Goal: Transaction & Acquisition: Purchase product/service

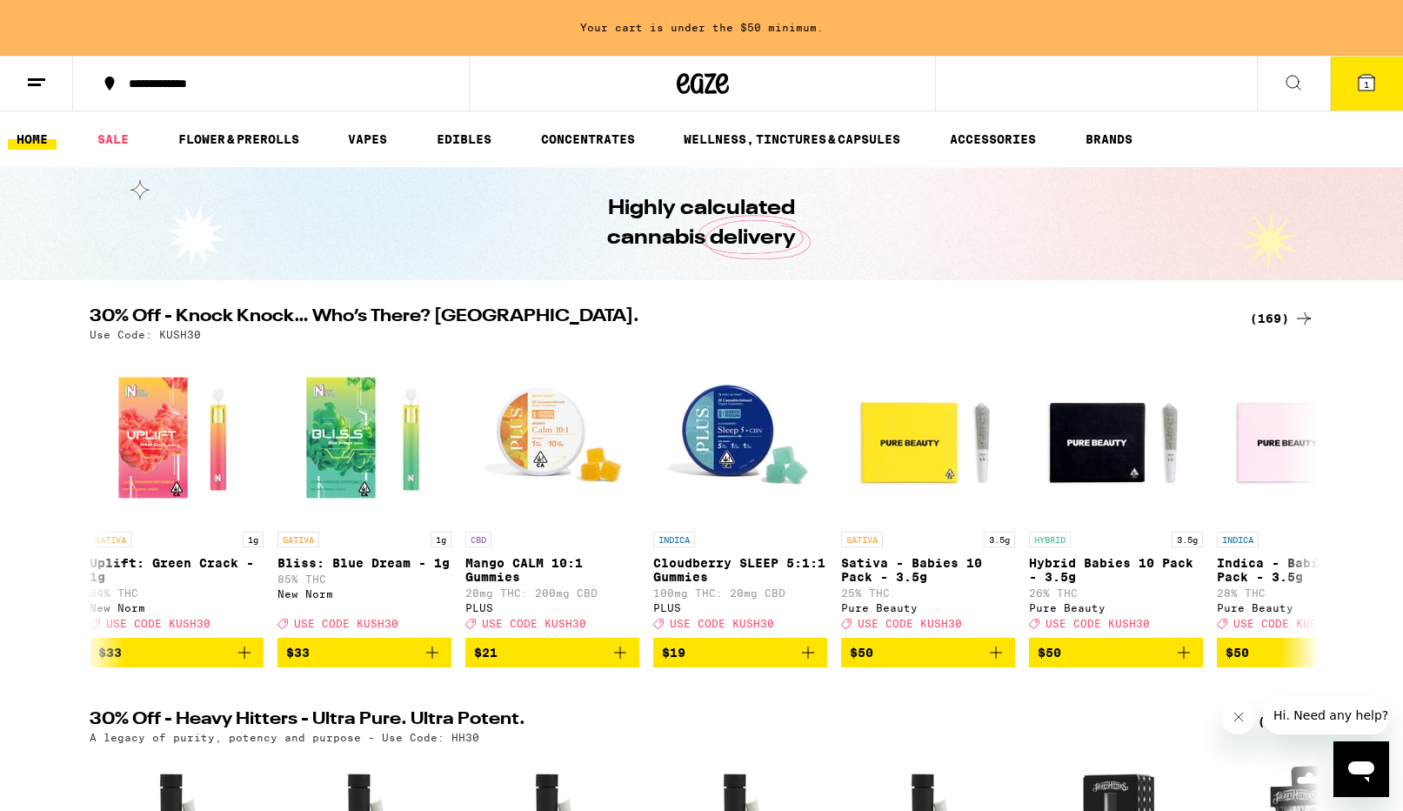
click at [1363, 85] on icon at bounding box center [1367, 83] width 16 height 16
click at [1367, 85] on span "1" at bounding box center [1366, 84] width 5 height 10
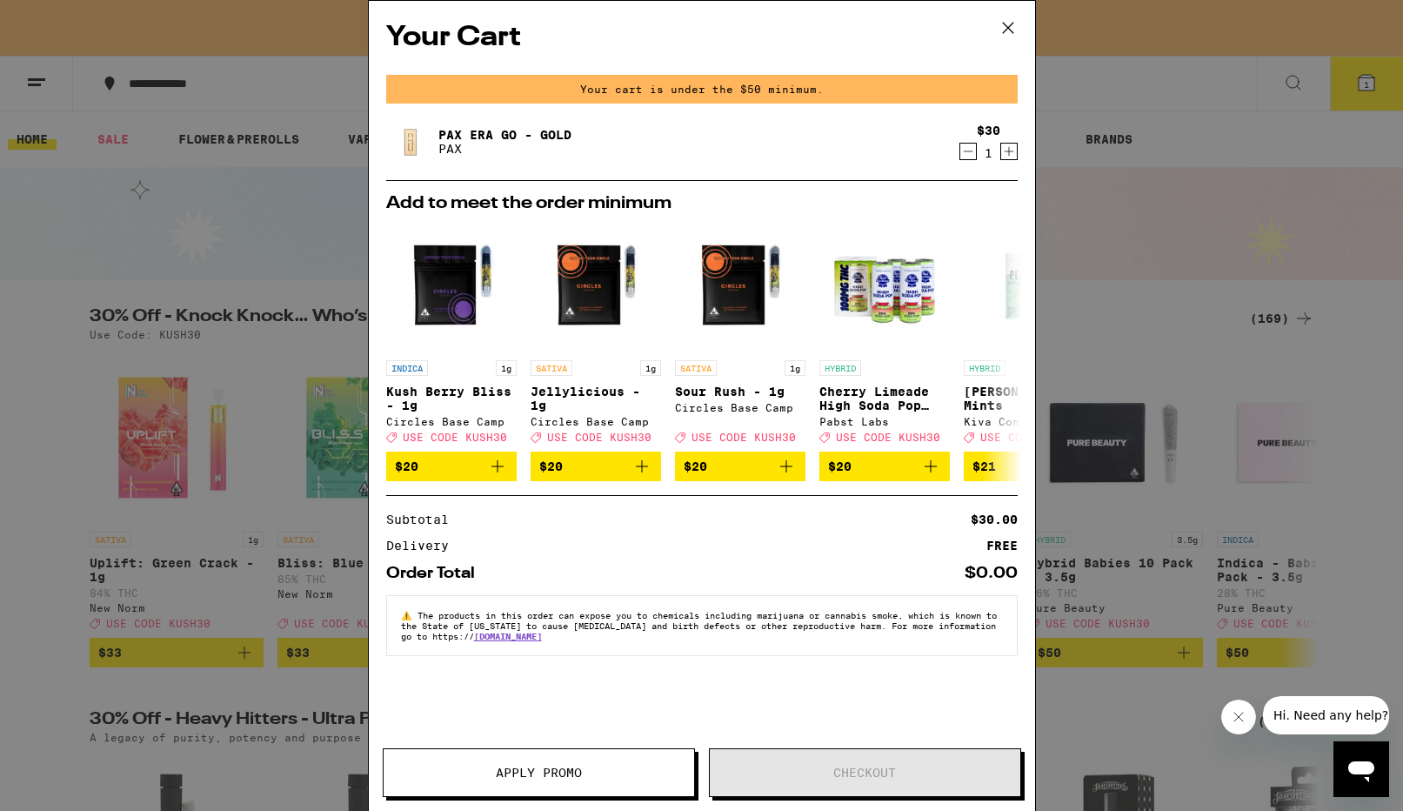
click at [1007, 28] on icon at bounding box center [1008, 28] width 26 height 26
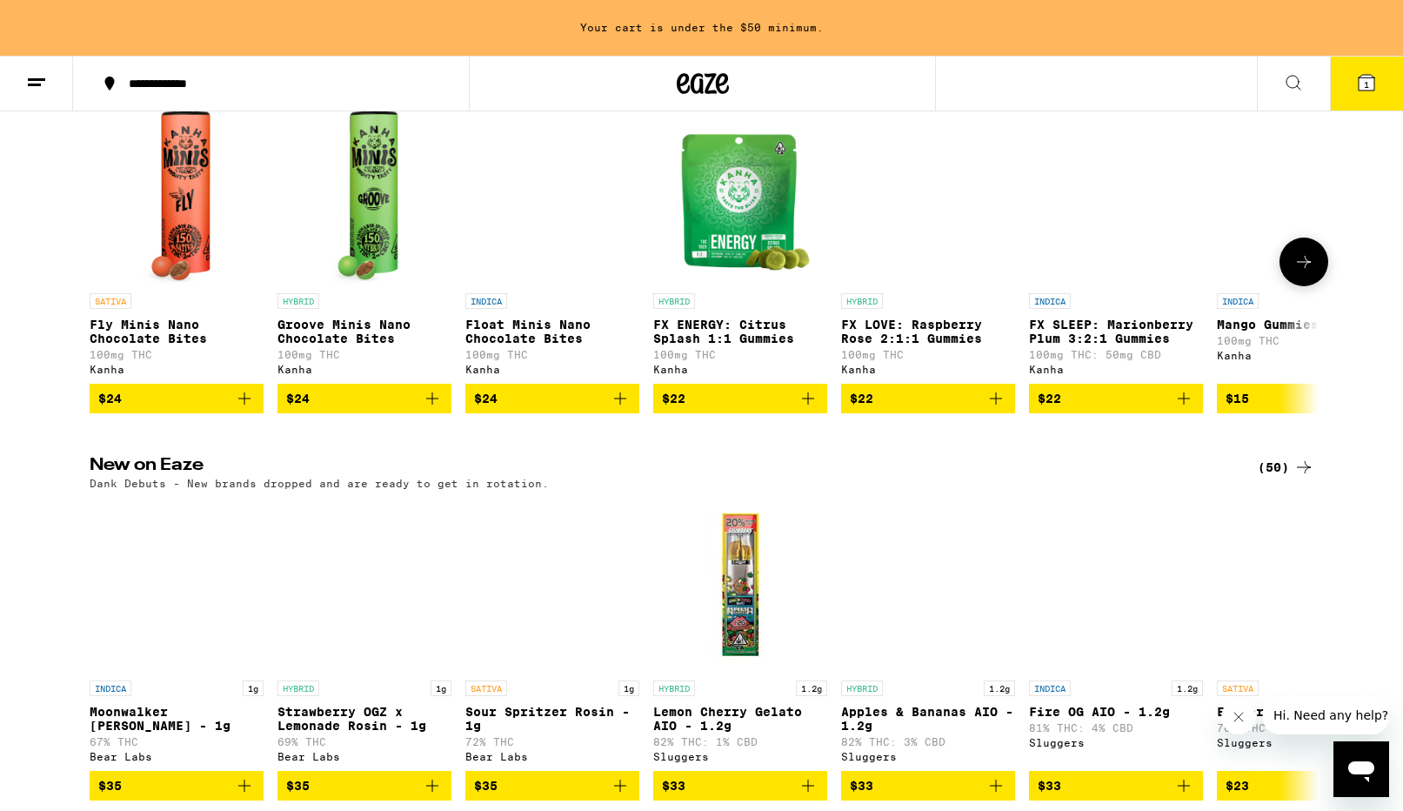
scroll to position [1613, 0]
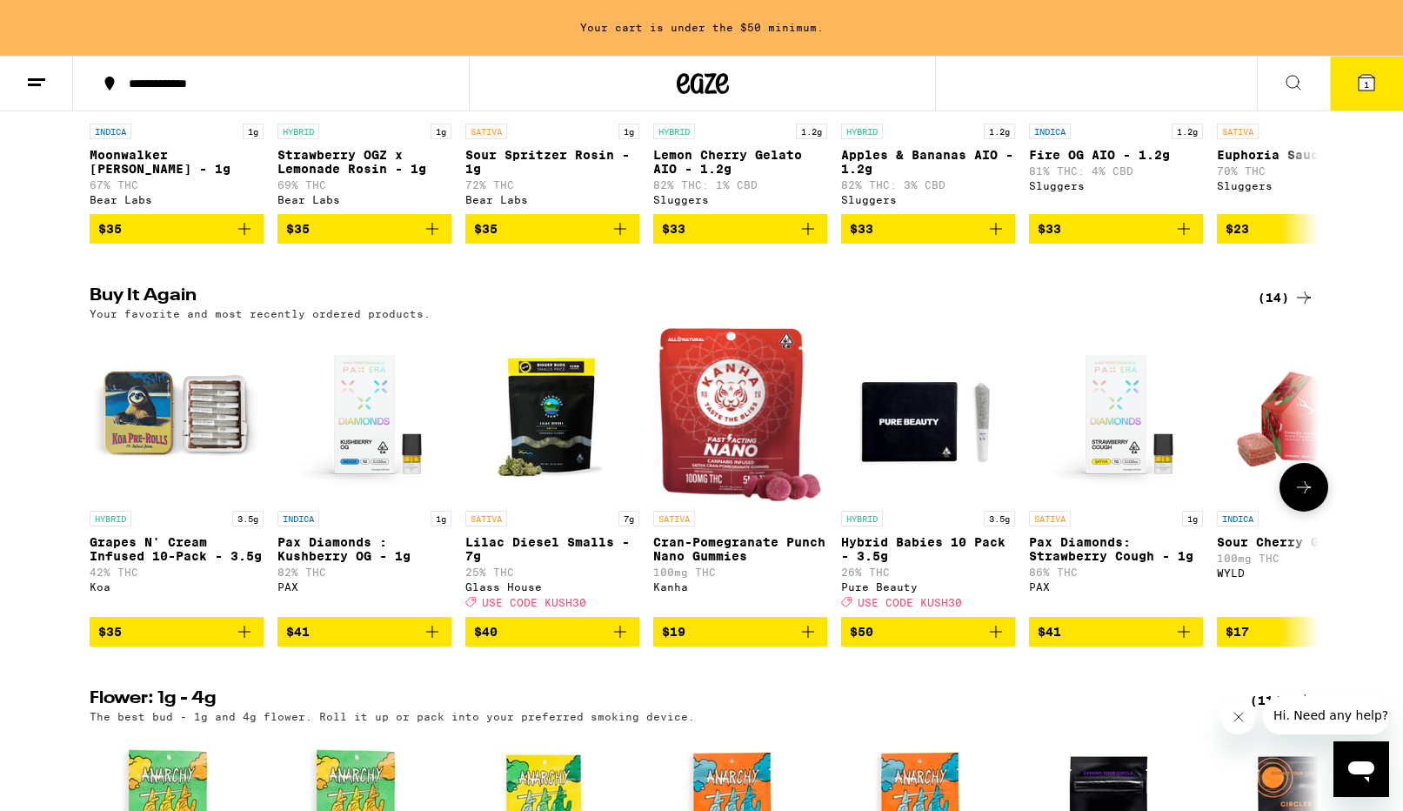
click at [1304, 498] on icon at bounding box center [1304, 487] width 21 height 21
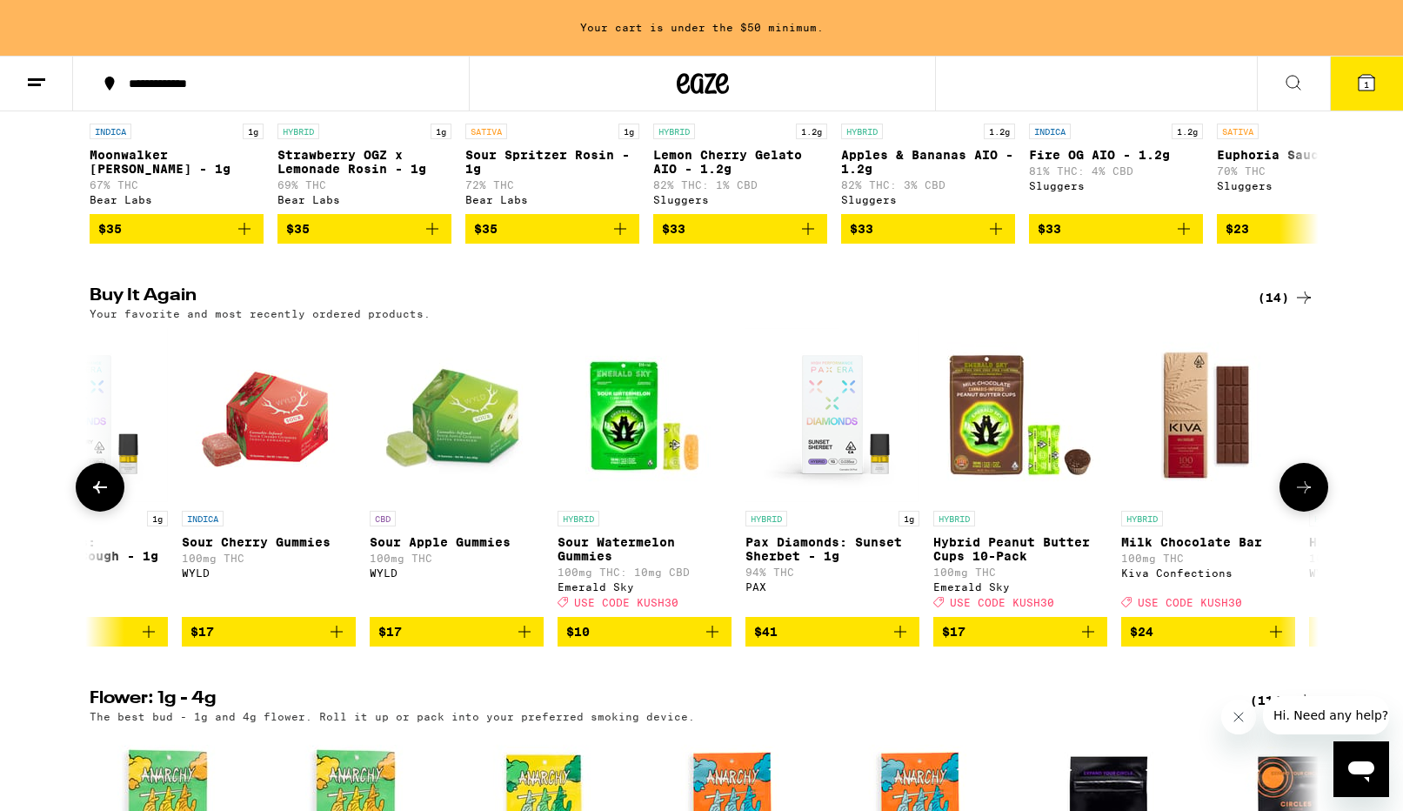
click at [1304, 498] on icon at bounding box center [1304, 487] width 21 height 21
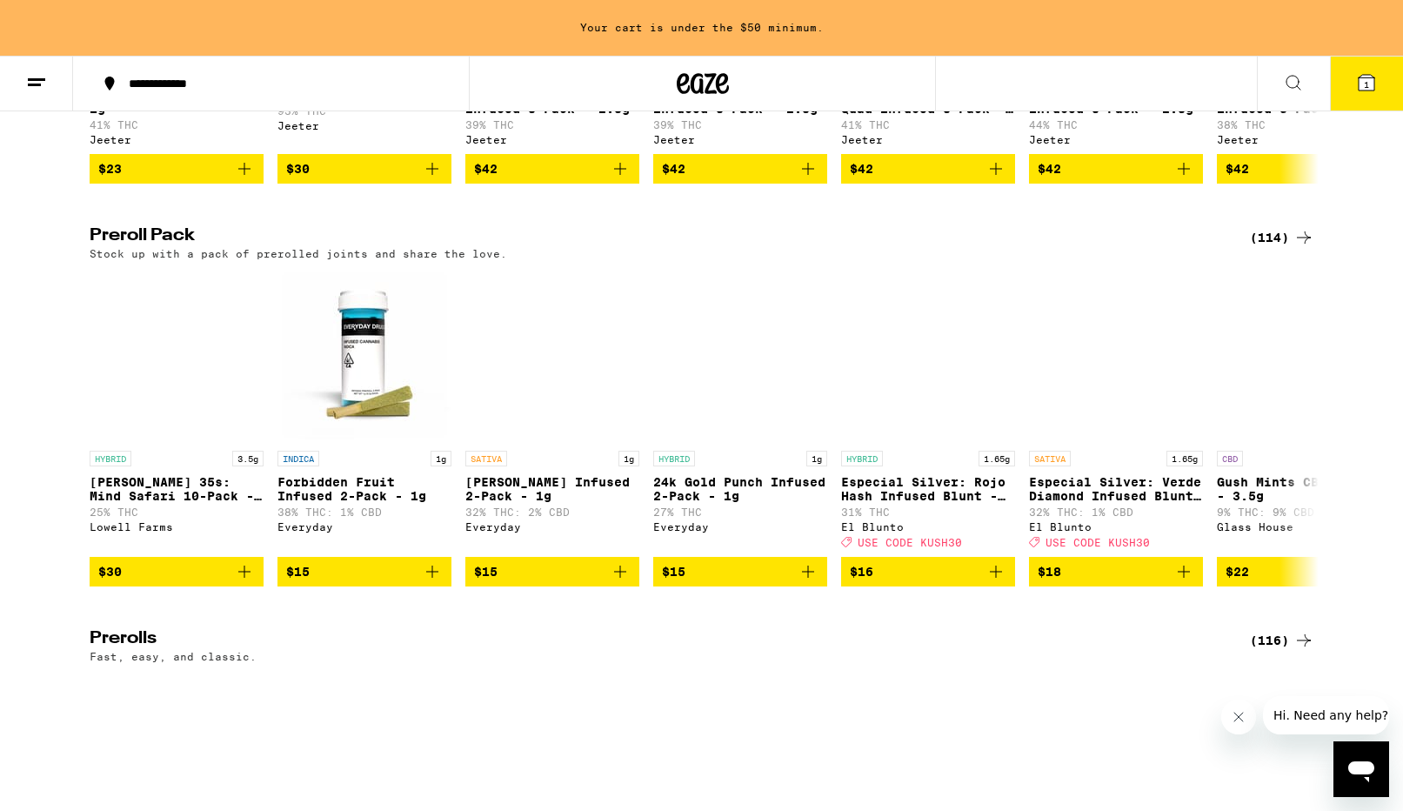
scroll to position [4972, 0]
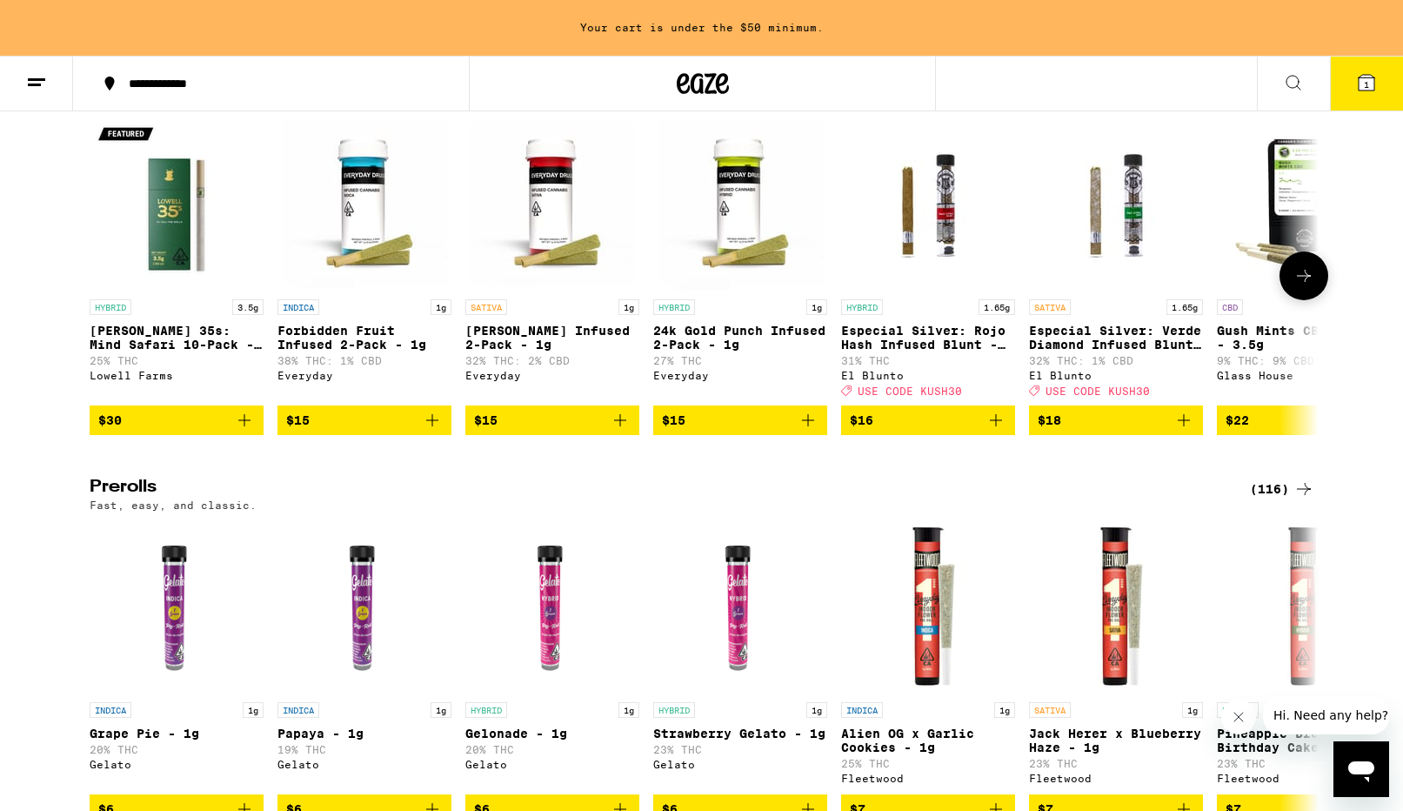
click at [1298, 286] on icon at bounding box center [1304, 275] width 21 height 21
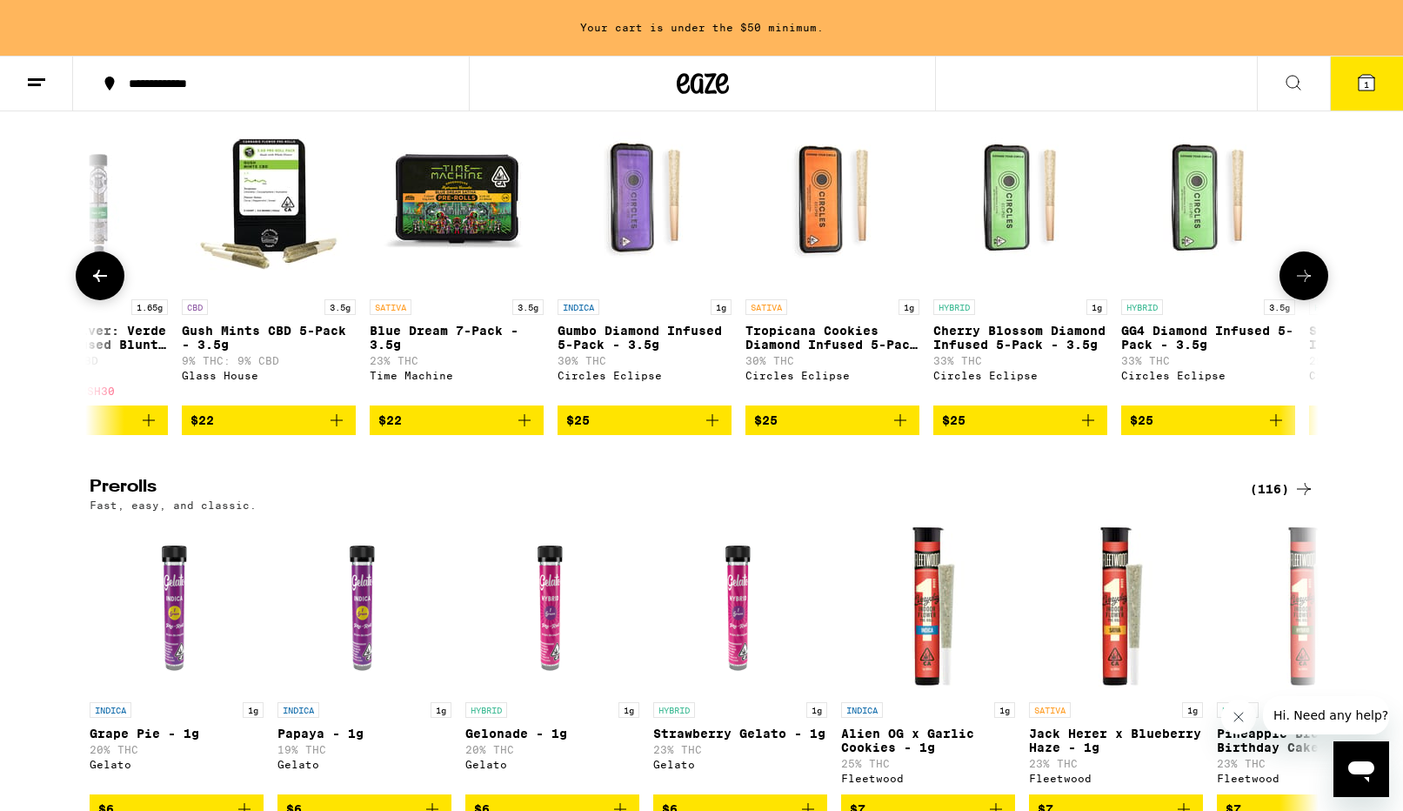
click at [1298, 286] on icon at bounding box center [1304, 275] width 21 height 21
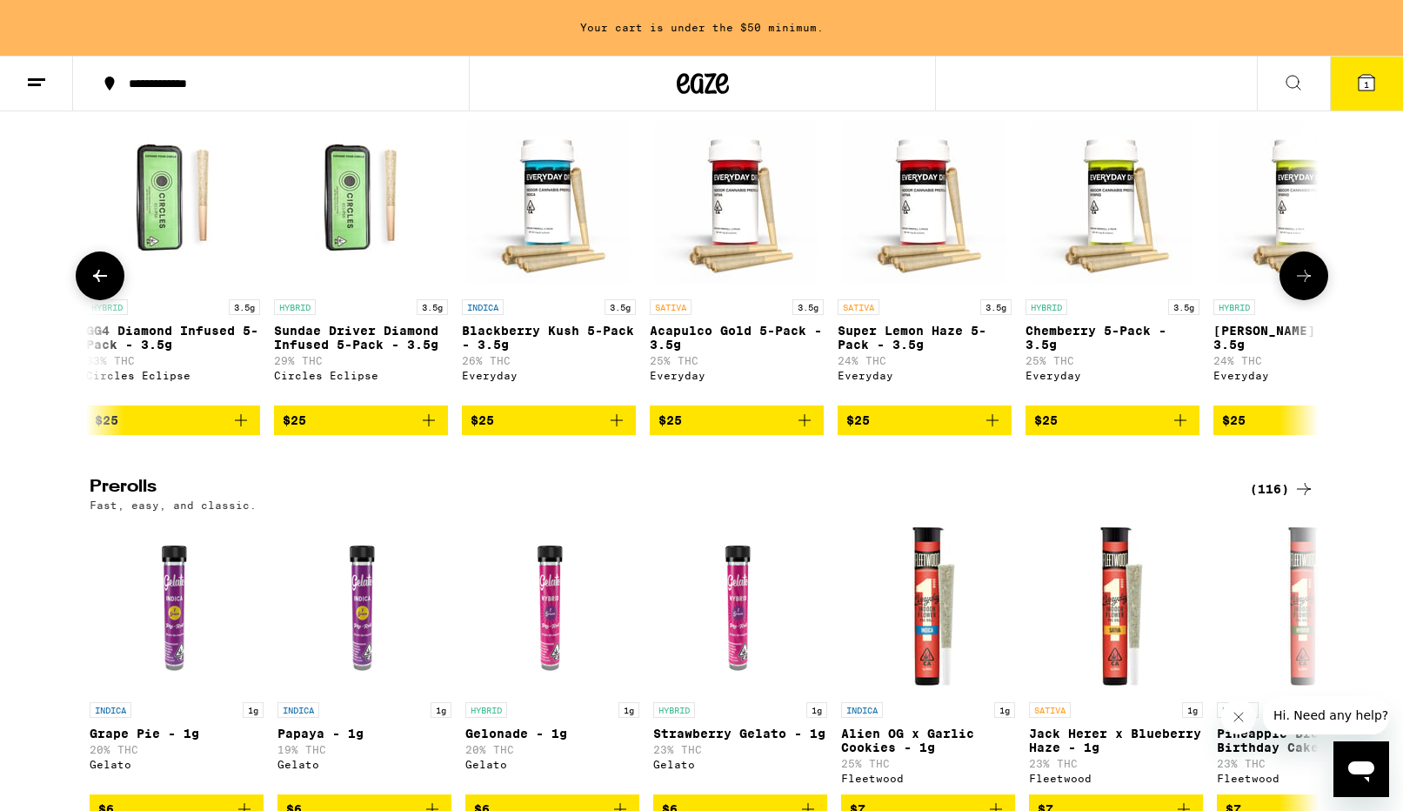
click at [1298, 286] on icon at bounding box center [1304, 275] width 21 height 21
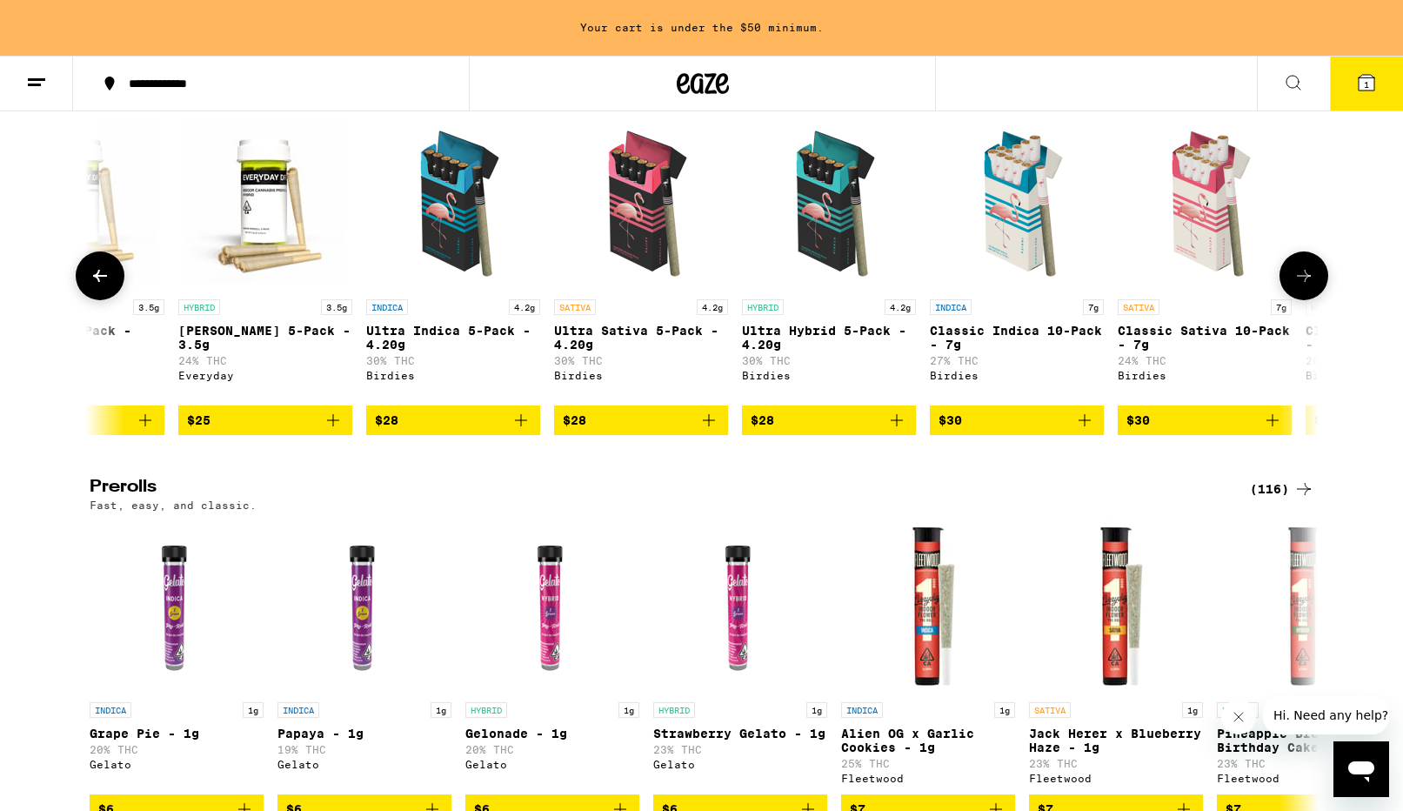
click at [1298, 286] on icon at bounding box center [1304, 275] width 21 height 21
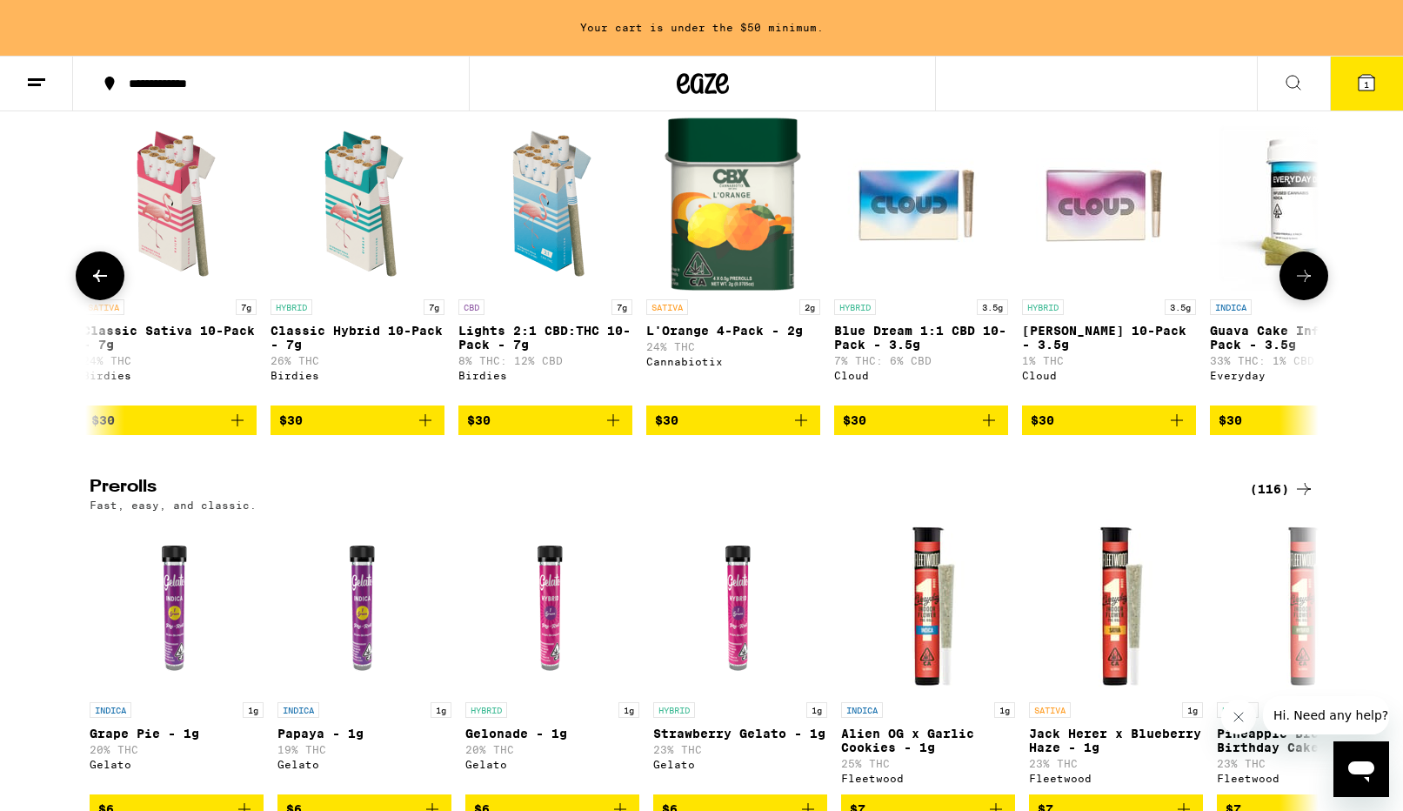
click at [1298, 286] on icon at bounding box center [1304, 275] width 21 height 21
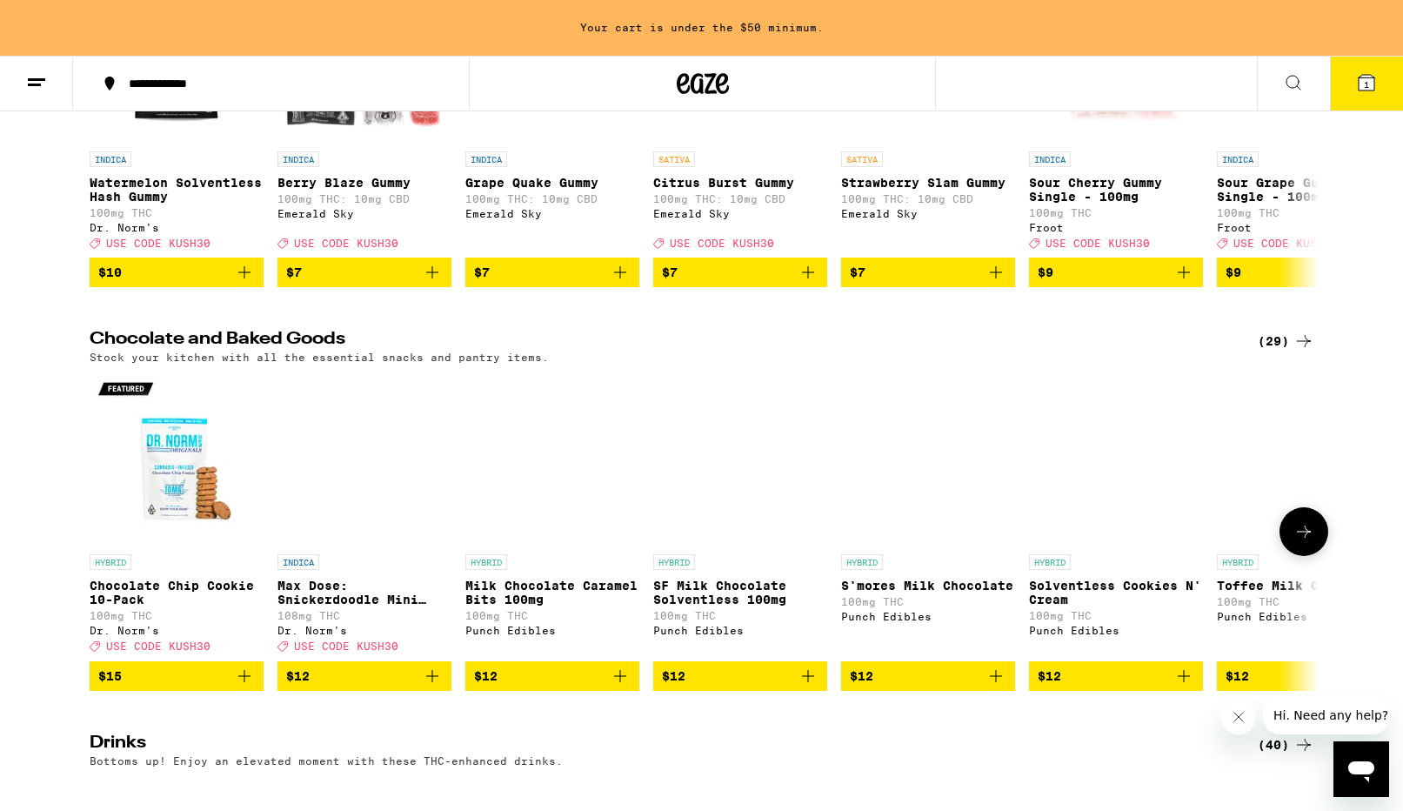
scroll to position [5900, 0]
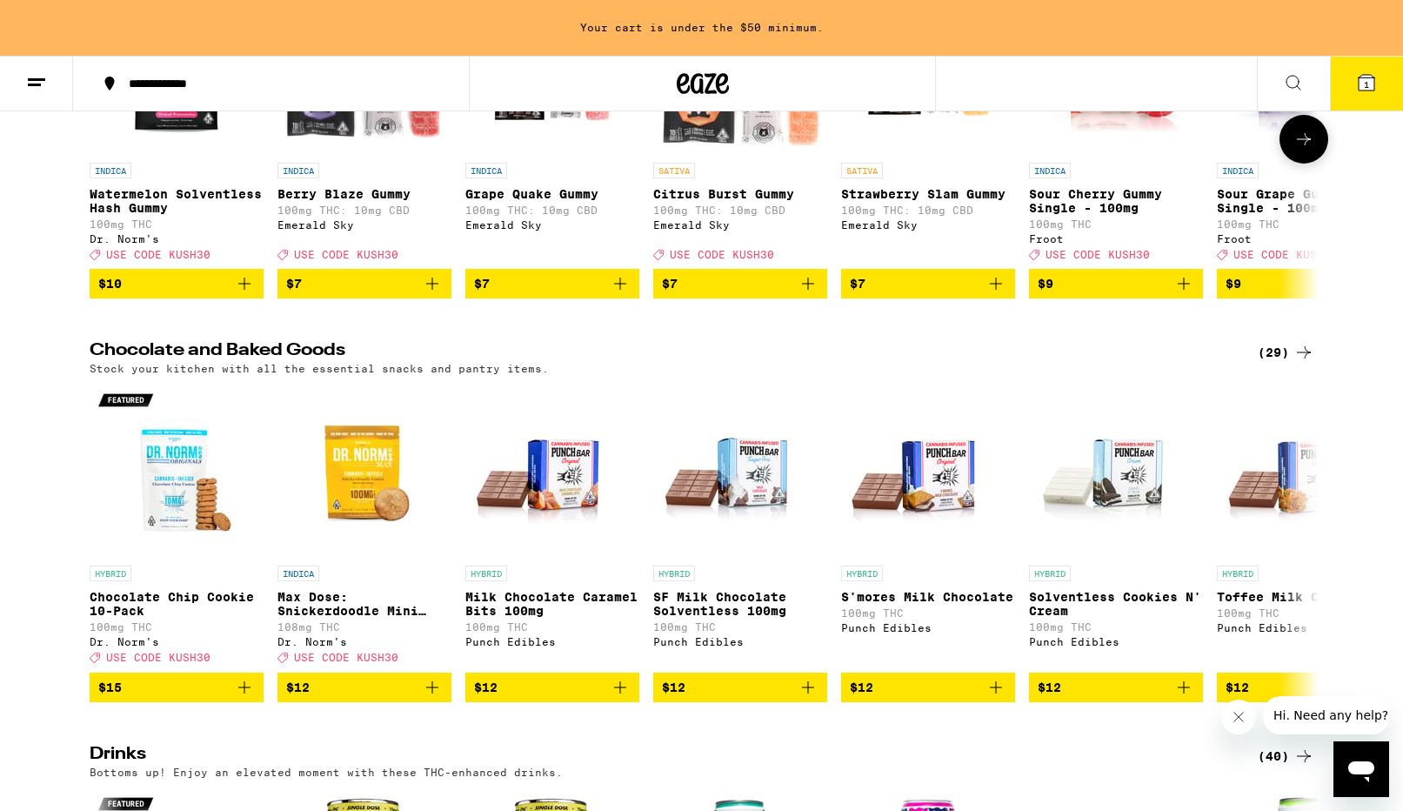
click at [1303, 150] on icon at bounding box center [1304, 139] width 21 height 21
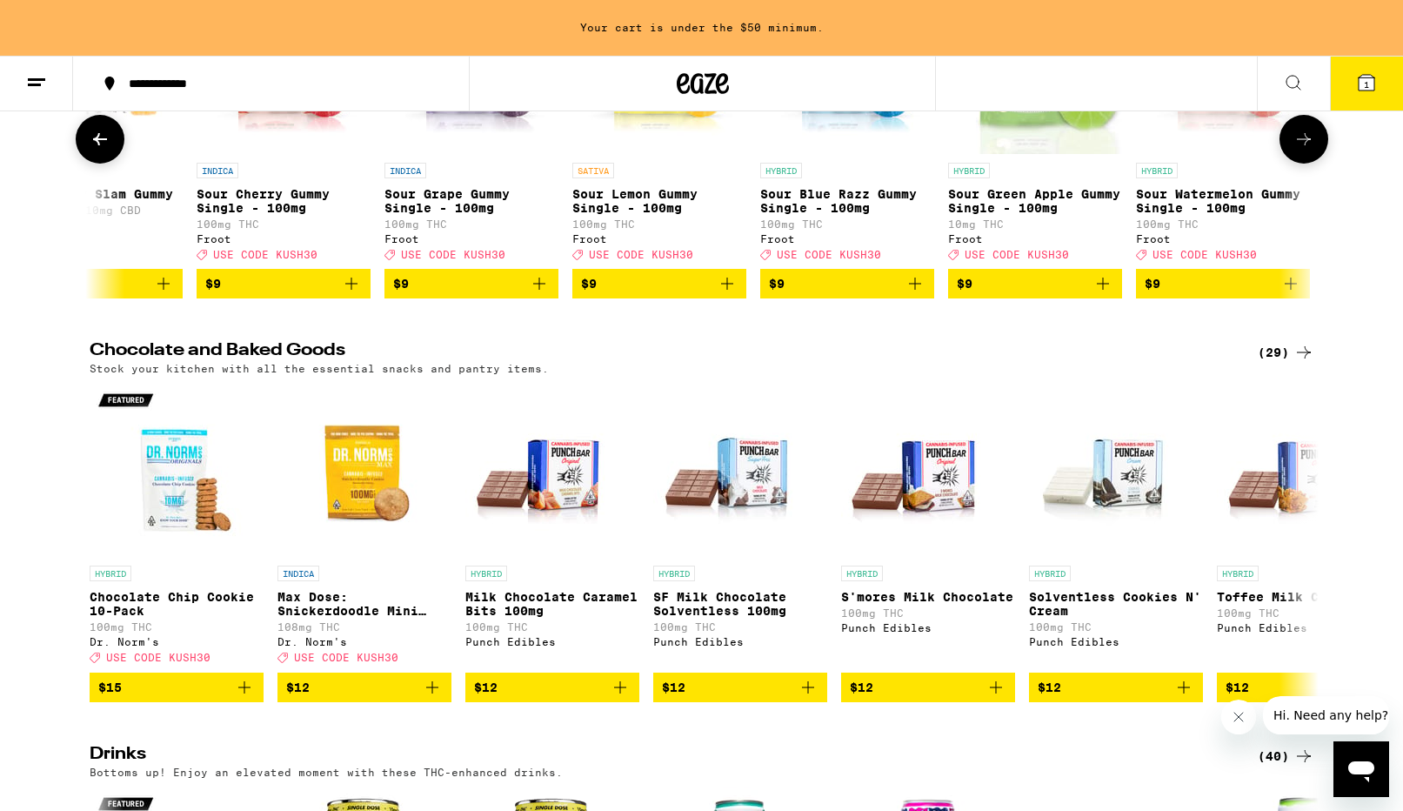
scroll to position [0, 1035]
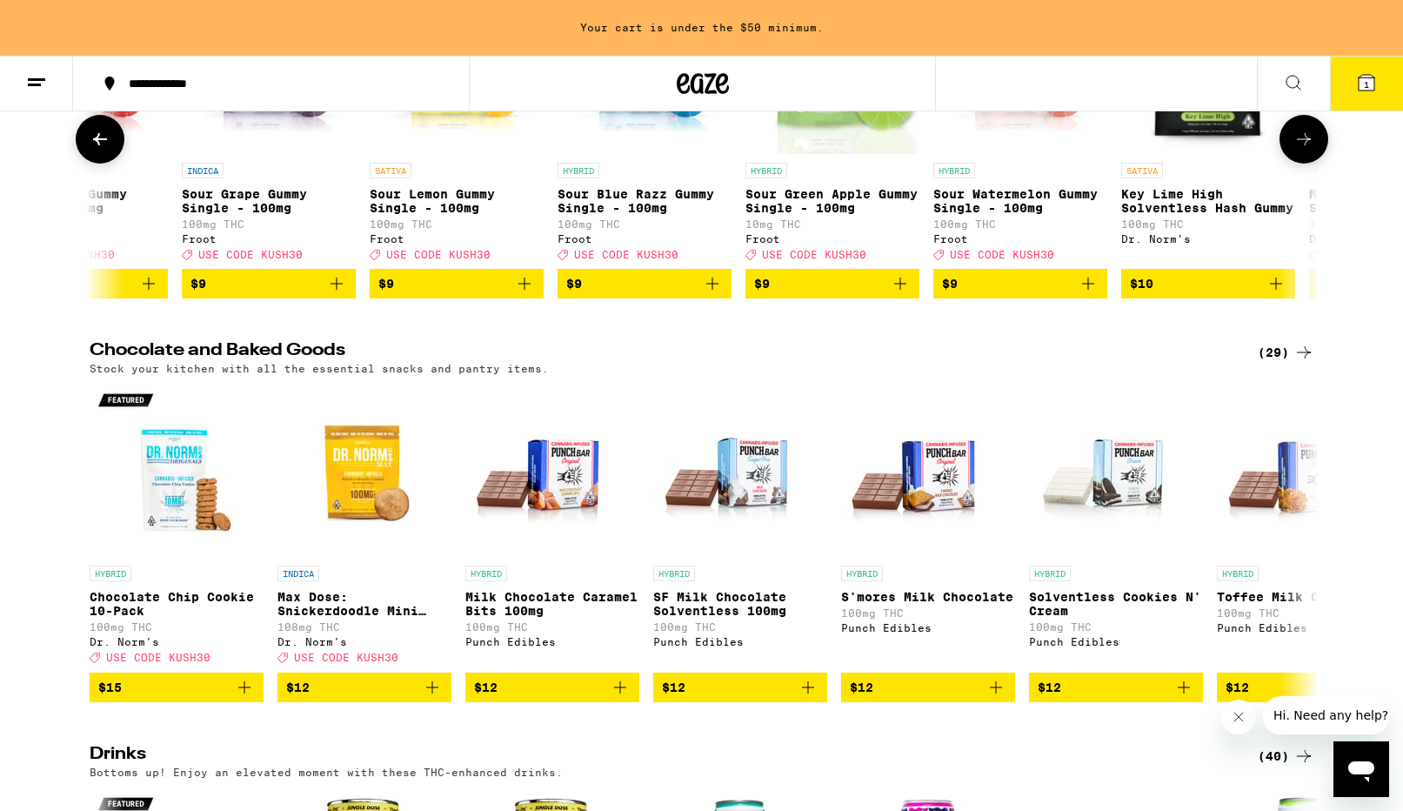
click at [1303, 150] on icon at bounding box center [1304, 139] width 21 height 21
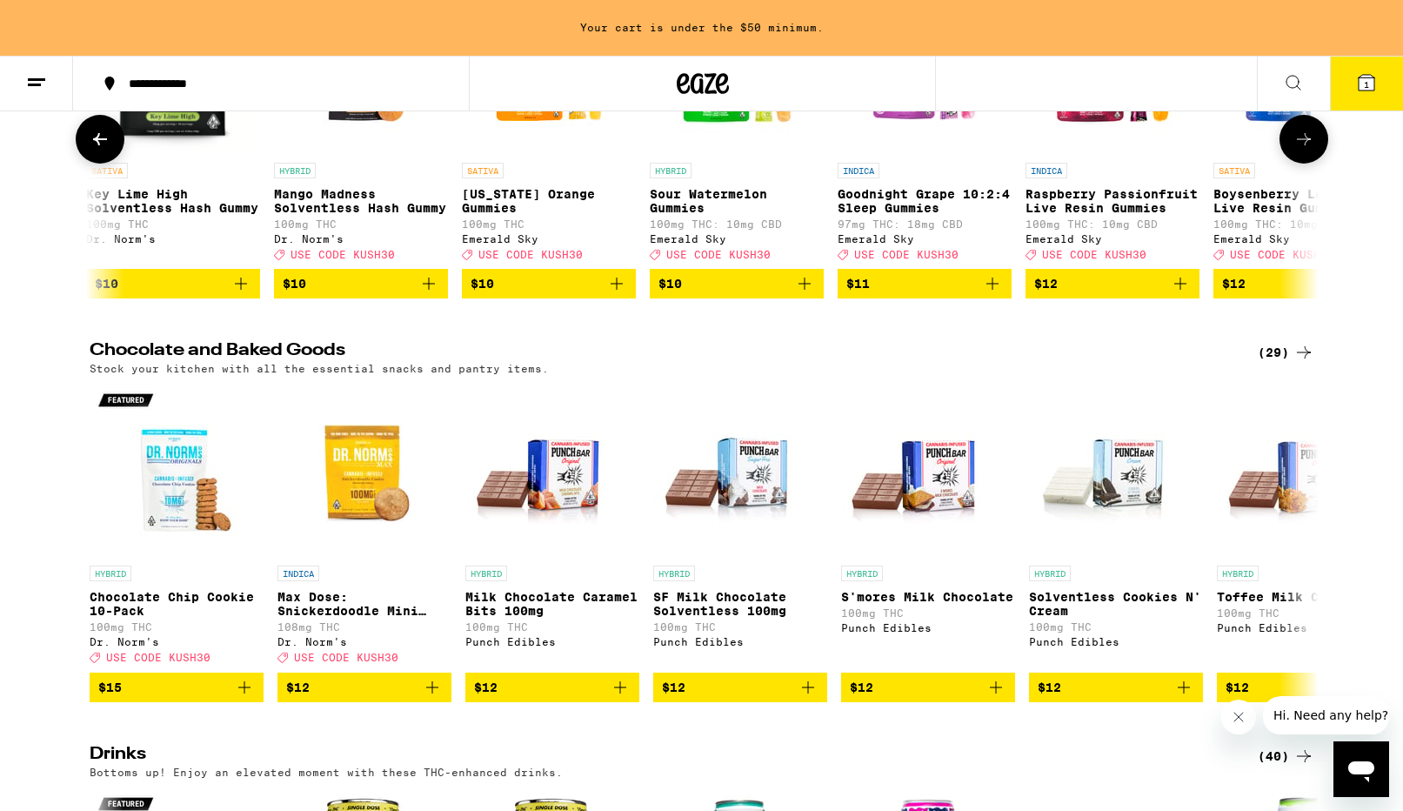
click at [1303, 150] on icon at bounding box center [1304, 139] width 21 height 21
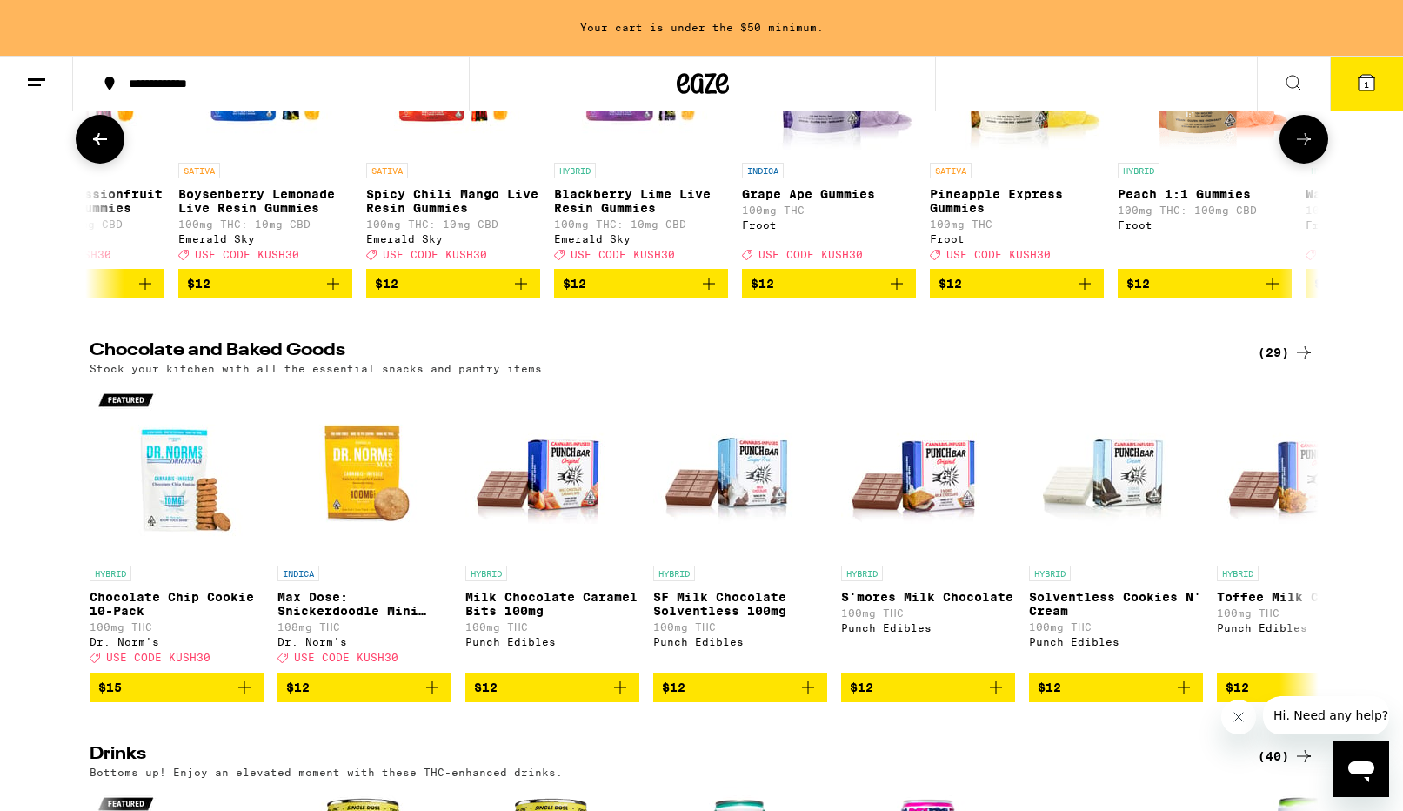
click at [1303, 150] on icon at bounding box center [1304, 139] width 21 height 21
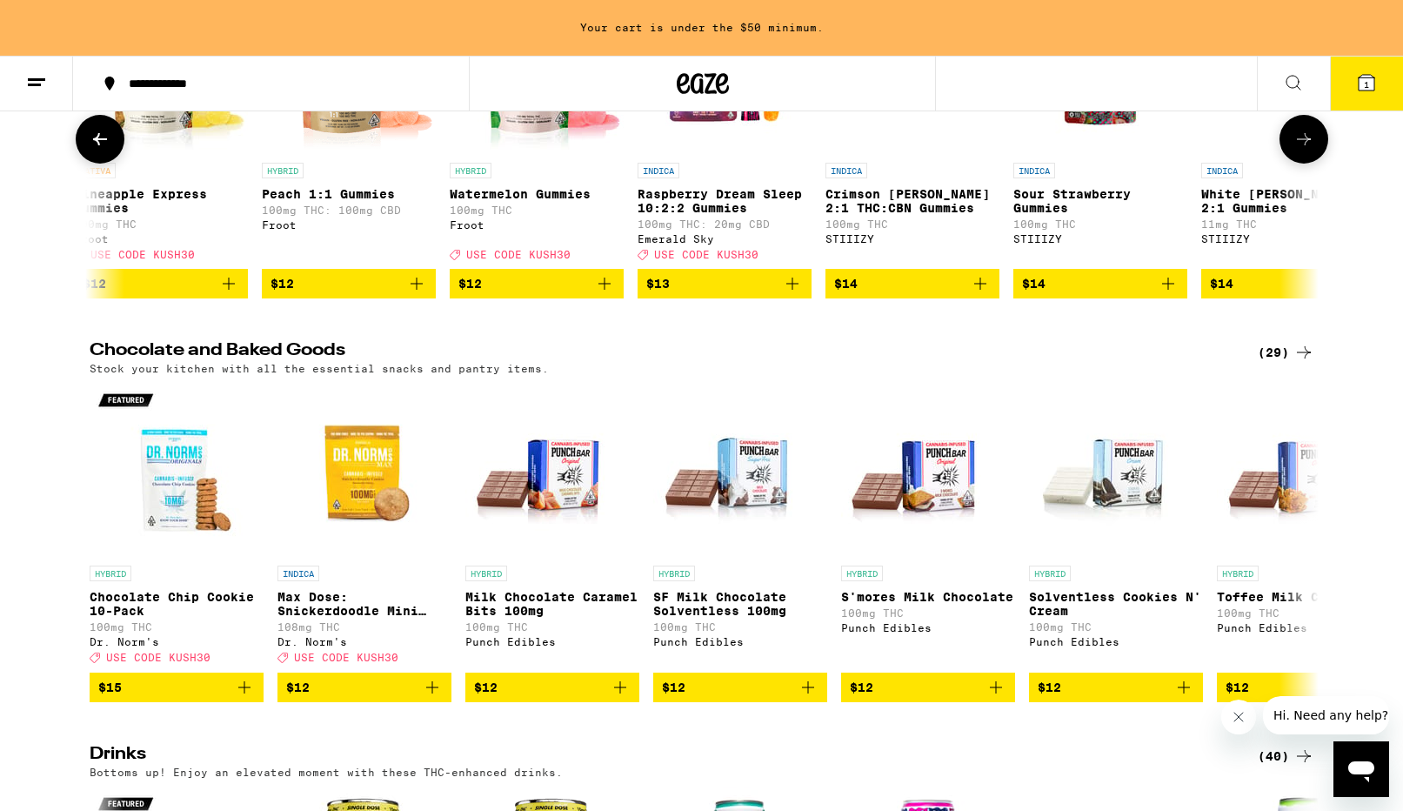
scroll to position [0, 4142]
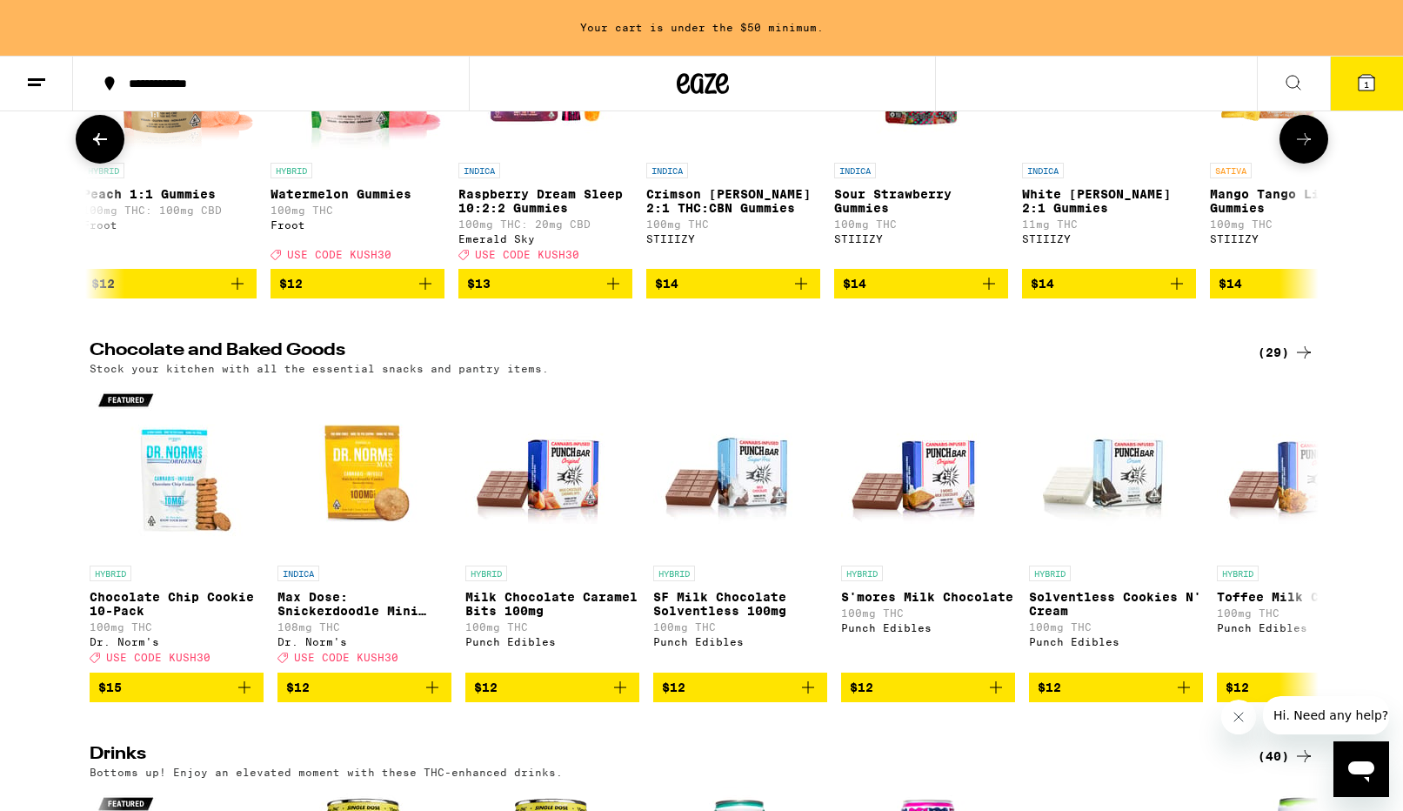
click at [1303, 150] on icon at bounding box center [1304, 139] width 21 height 21
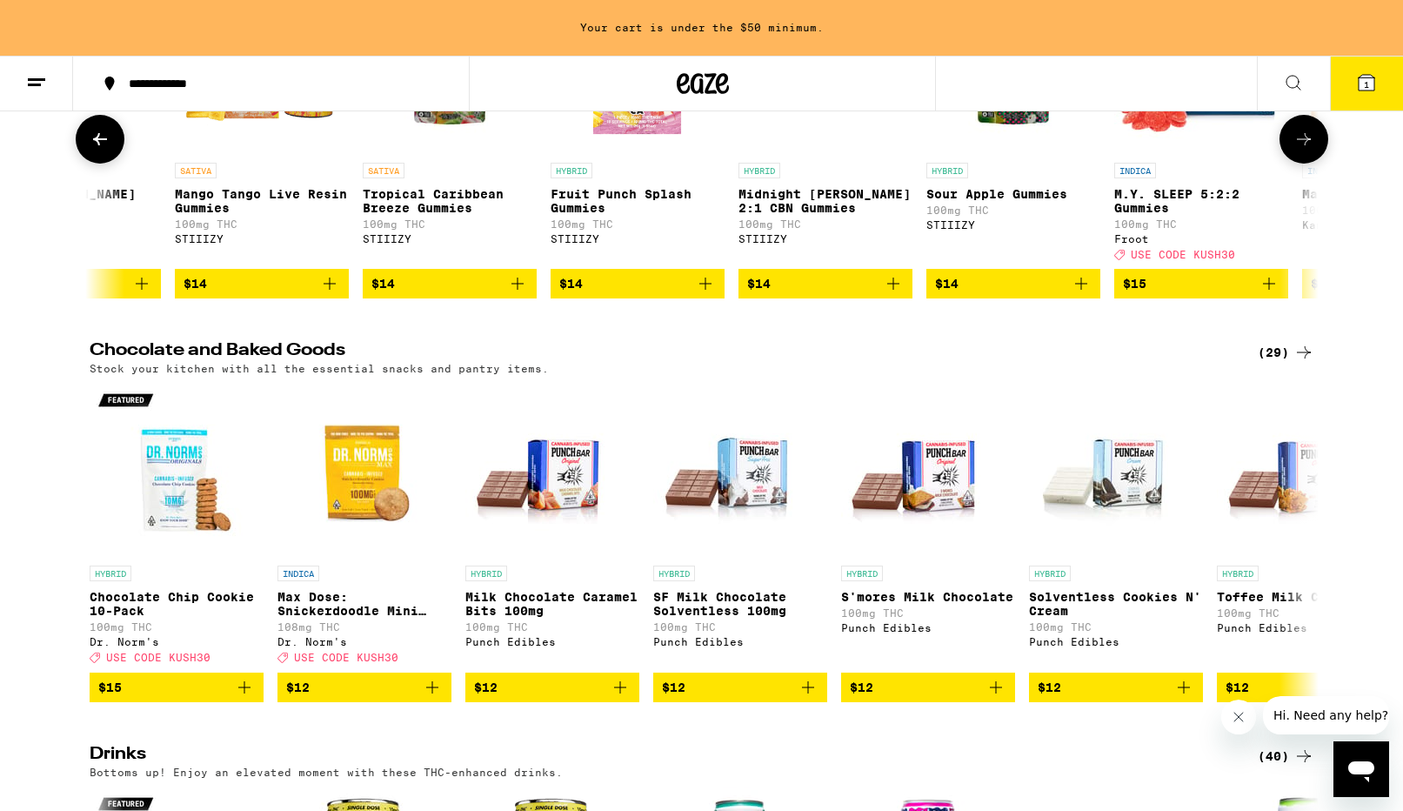
click at [1303, 150] on icon at bounding box center [1304, 139] width 21 height 21
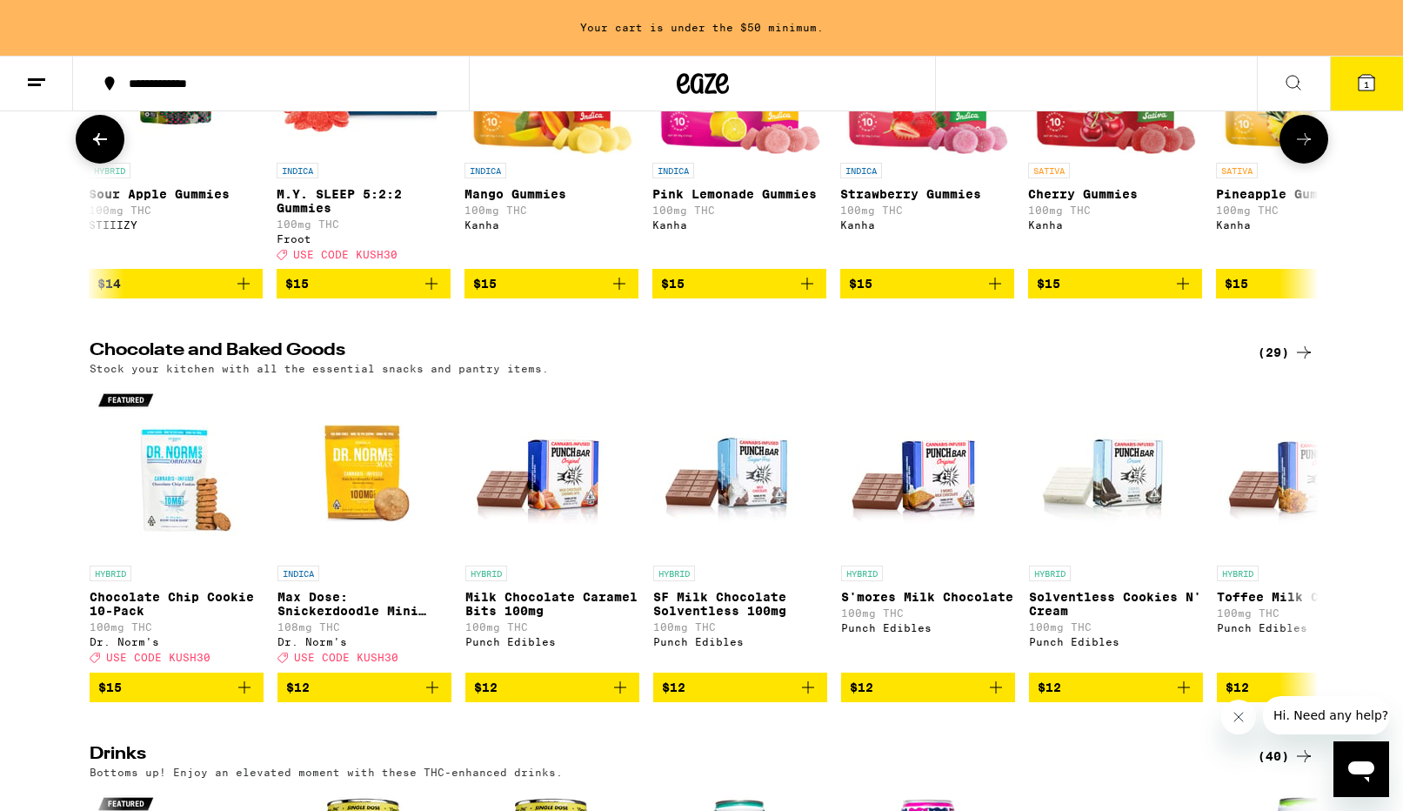
scroll to position [0, 6212]
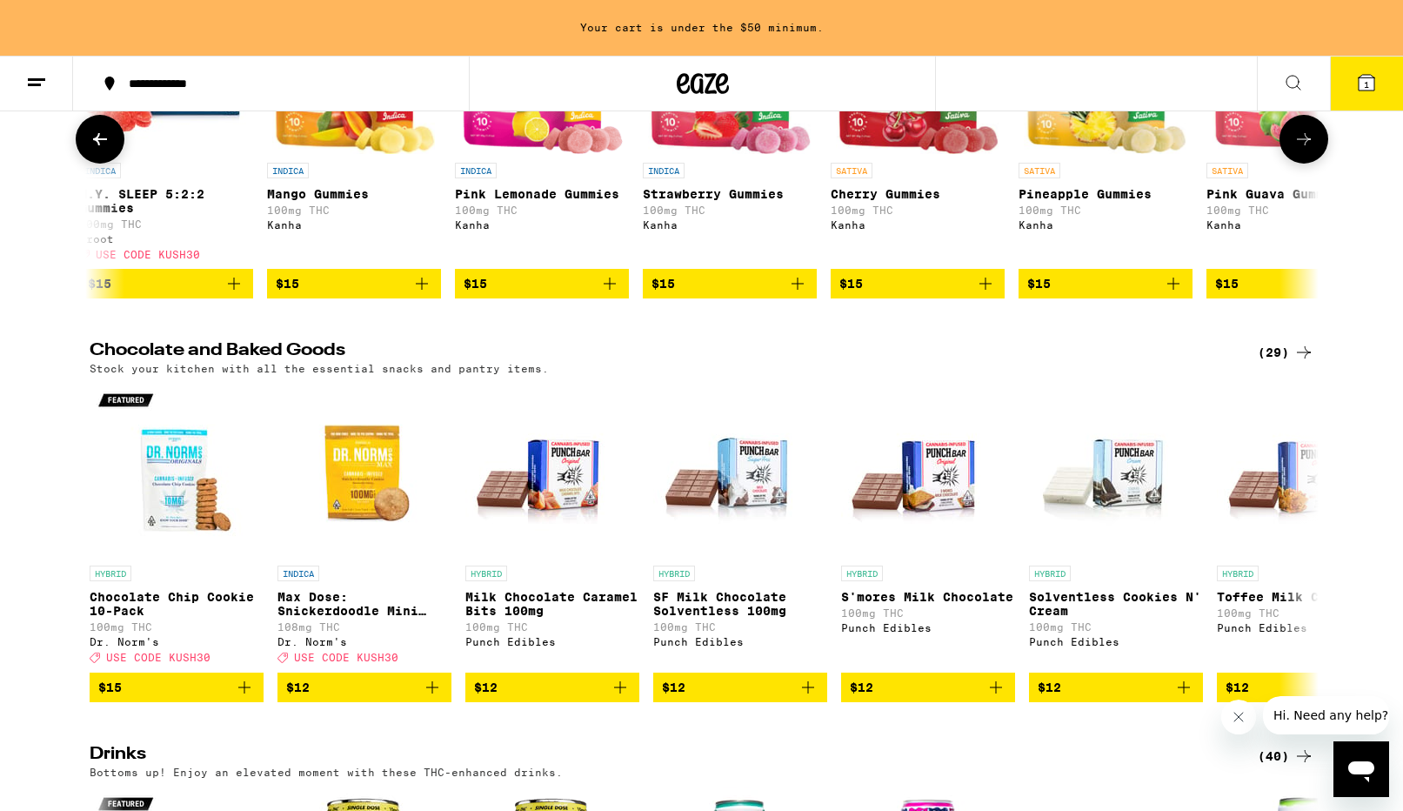
click at [1303, 150] on icon at bounding box center [1304, 139] width 21 height 21
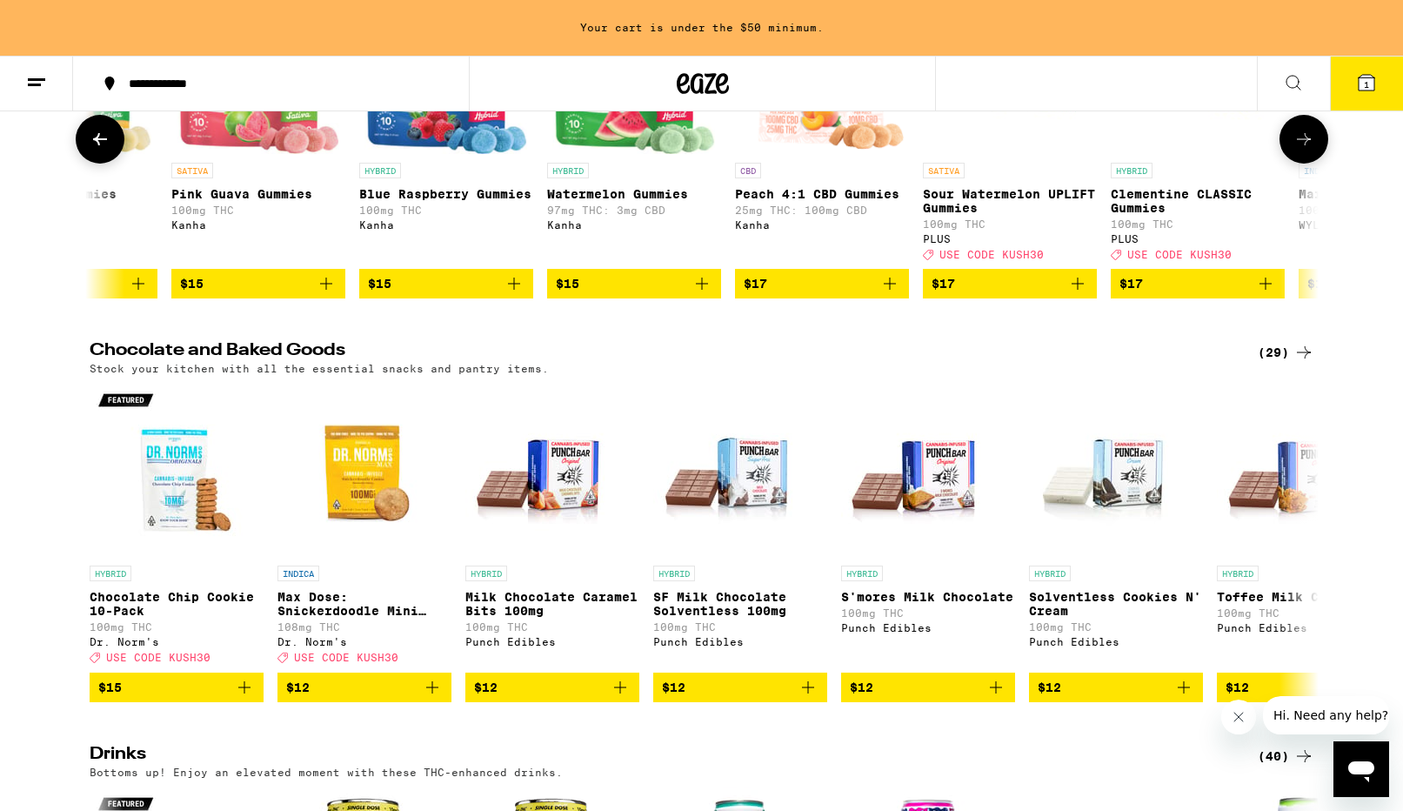
click at [1303, 150] on icon at bounding box center [1304, 139] width 21 height 21
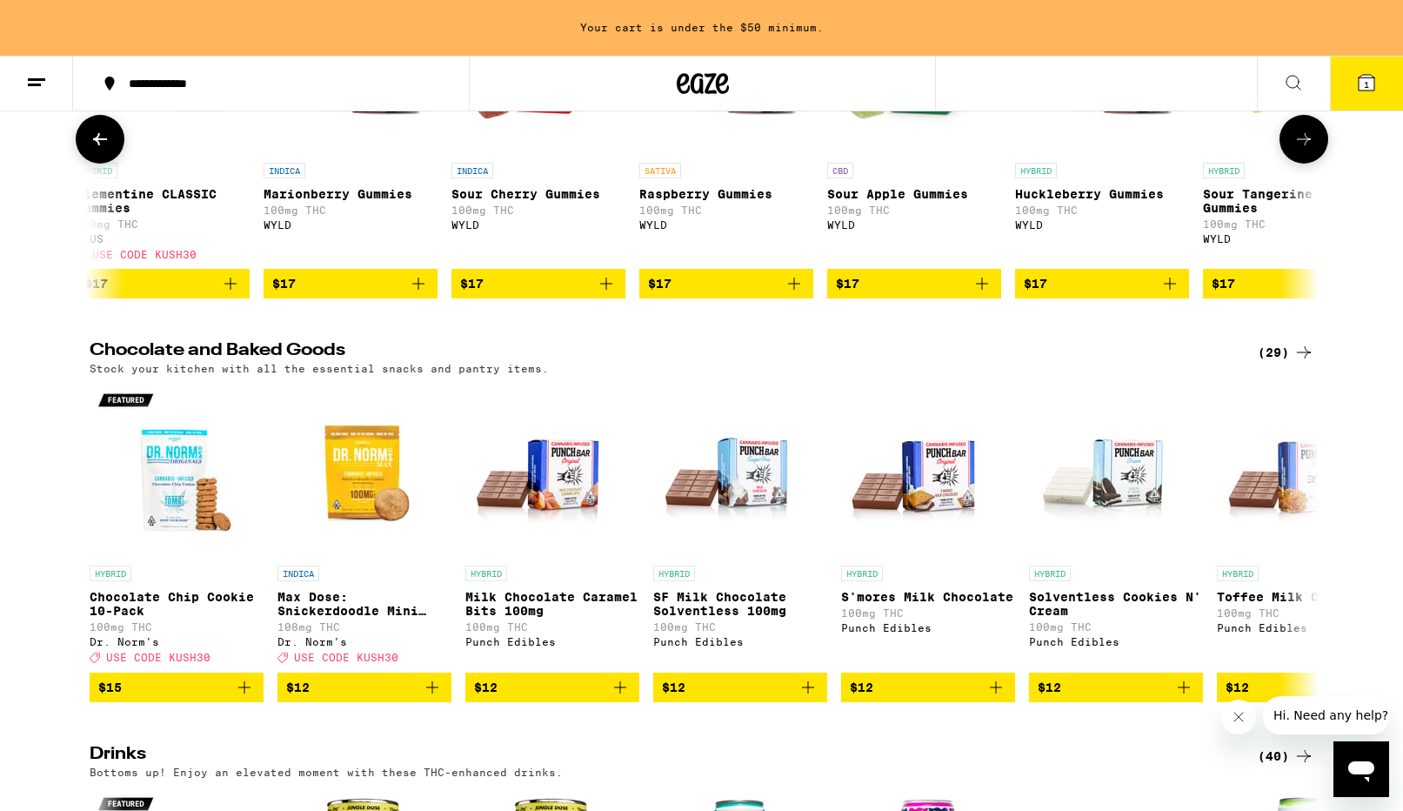
click at [1303, 150] on icon at bounding box center [1304, 139] width 21 height 21
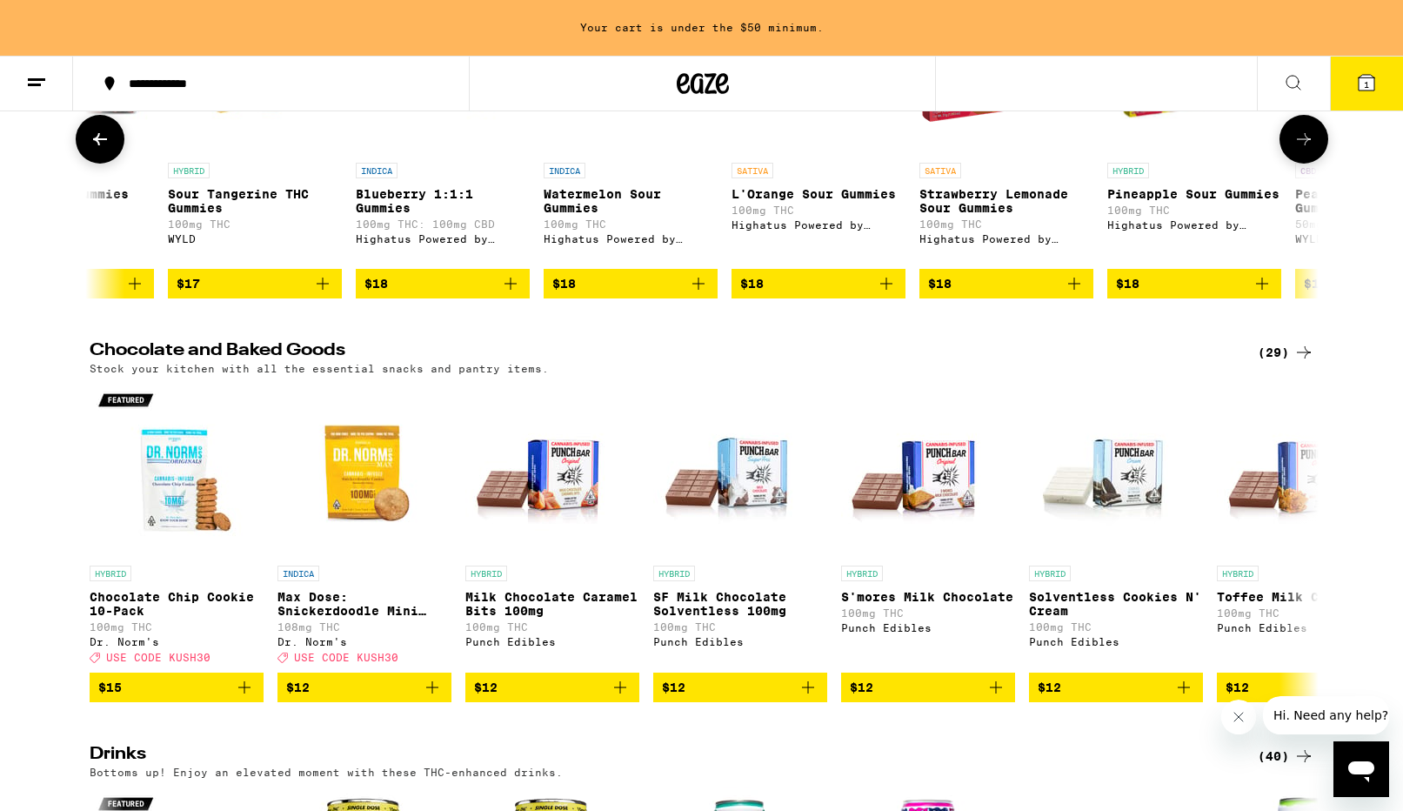
click at [1303, 150] on icon at bounding box center [1304, 139] width 21 height 21
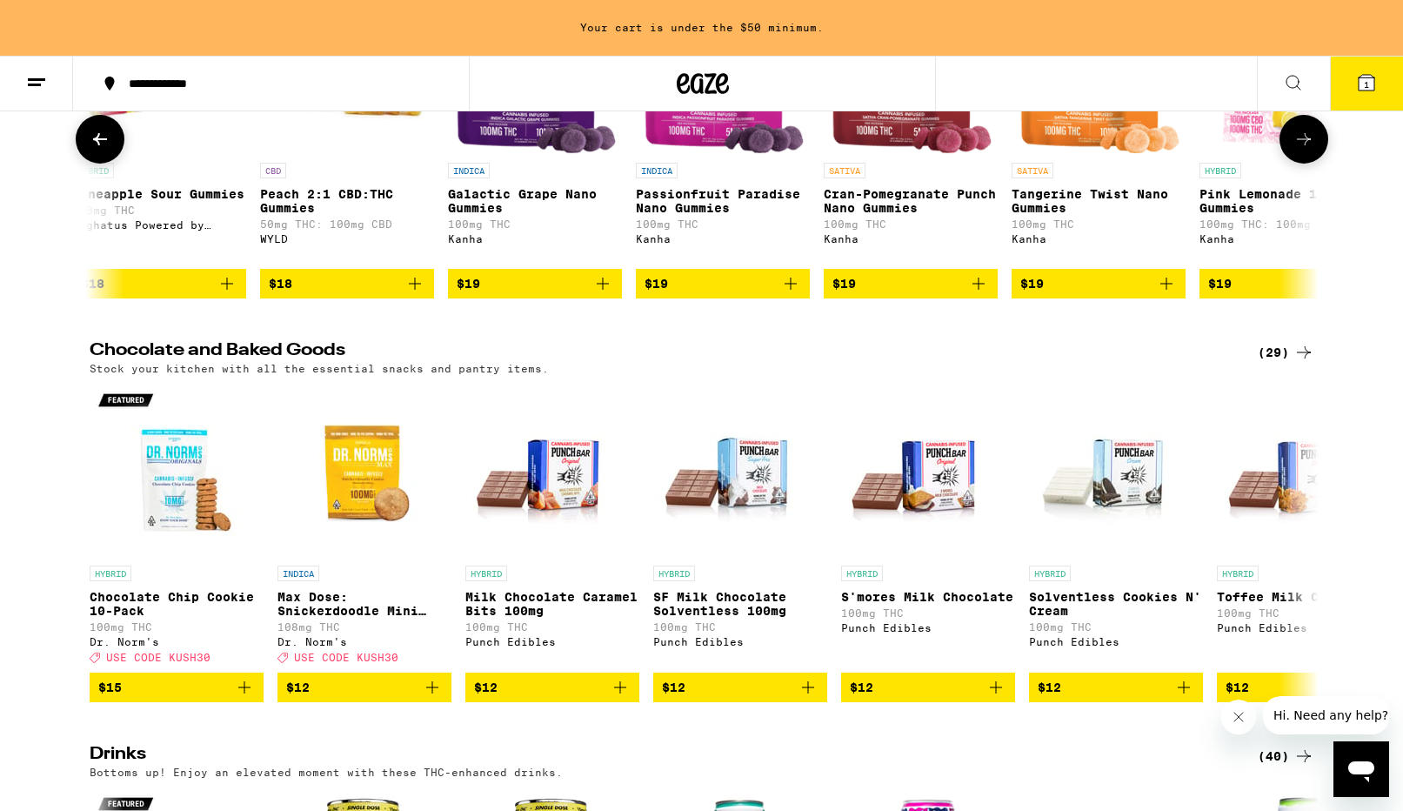
click at [1303, 150] on icon at bounding box center [1304, 139] width 21 height 21
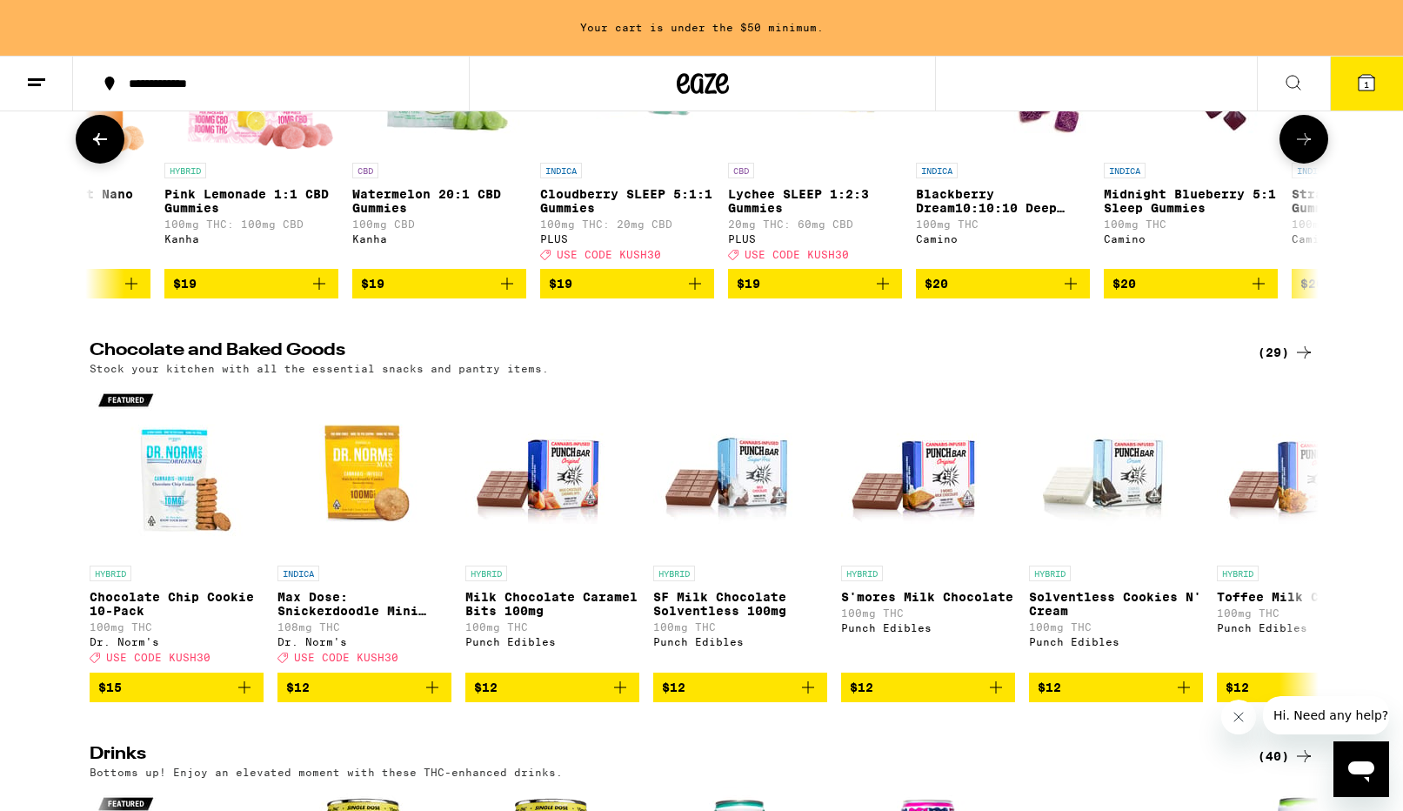
click at [112, 164] on button at bounding box center [100, 139] width 49 height 49
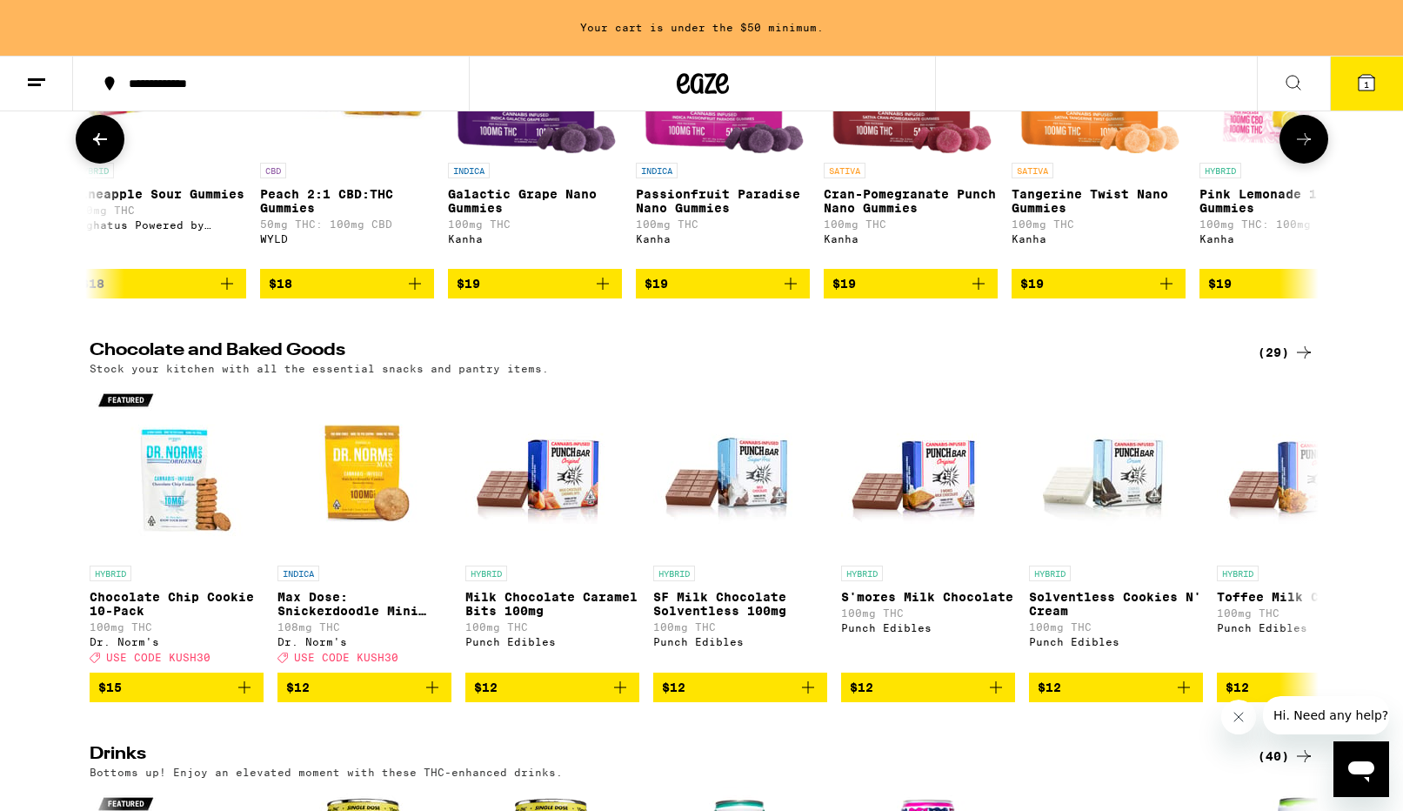
click at [112, 164] on button at bounding box center [100, 139] width 49 height 49
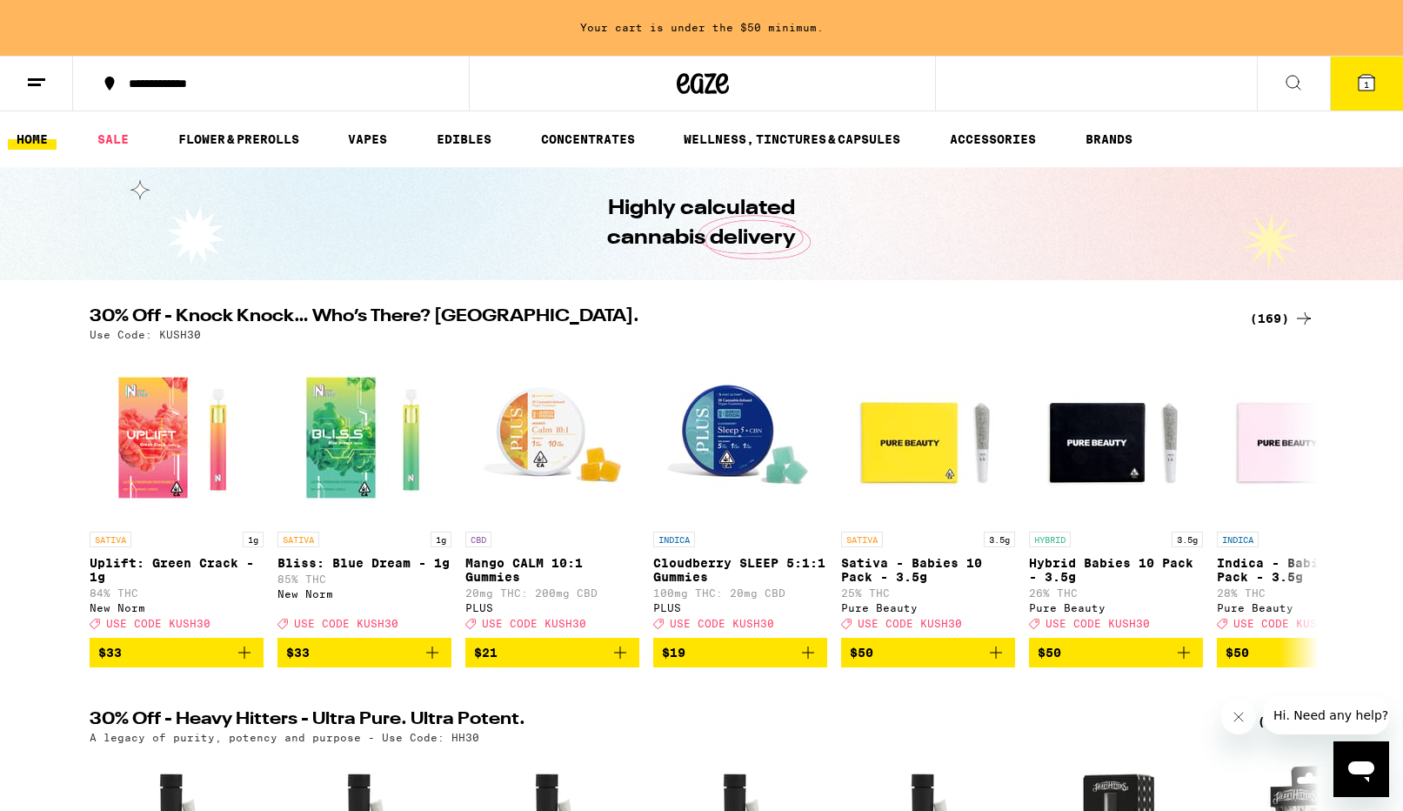
scroll to position [0, 0]
click at [1291, 512] on button at bounding box center [1304, 508] width 49 height 49
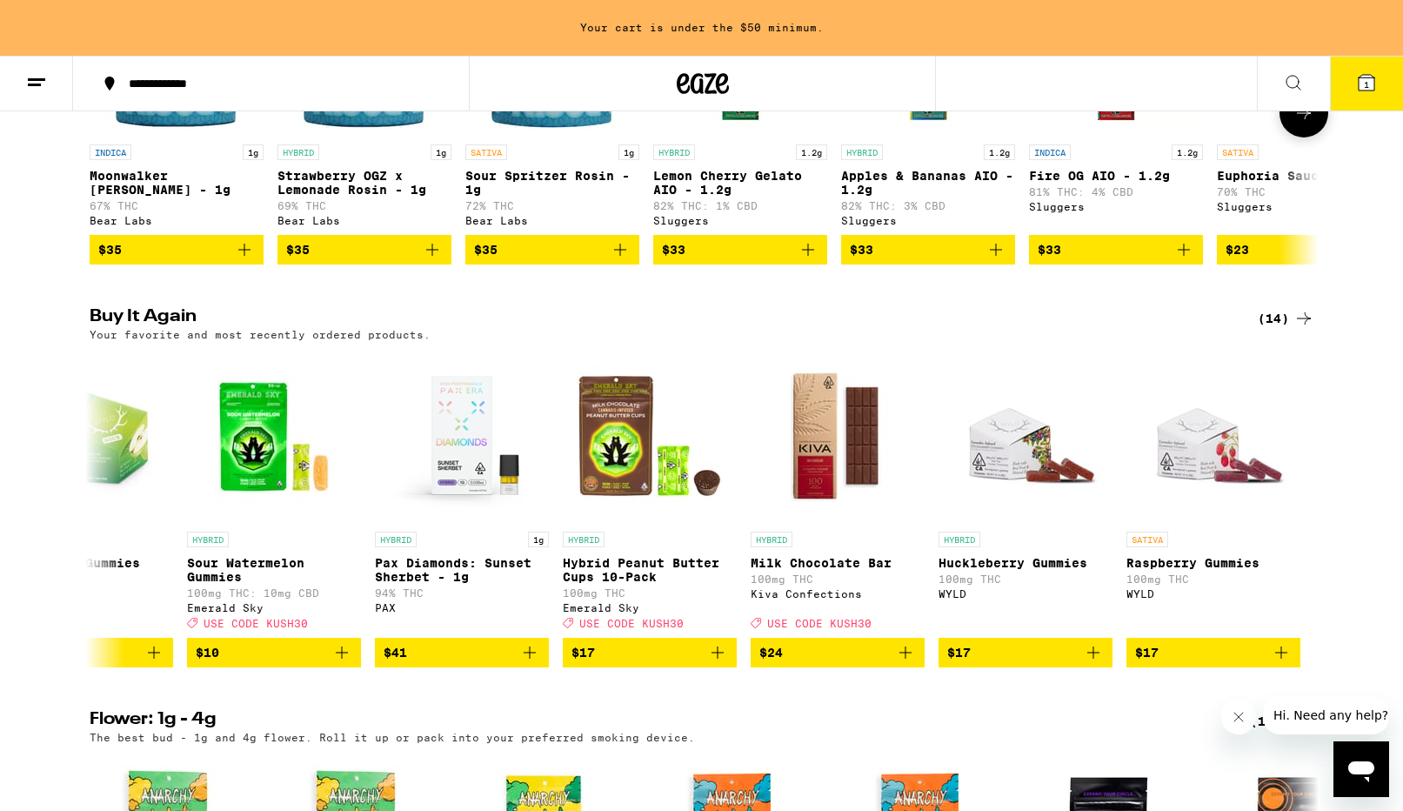
scroll to position [1663, 0]
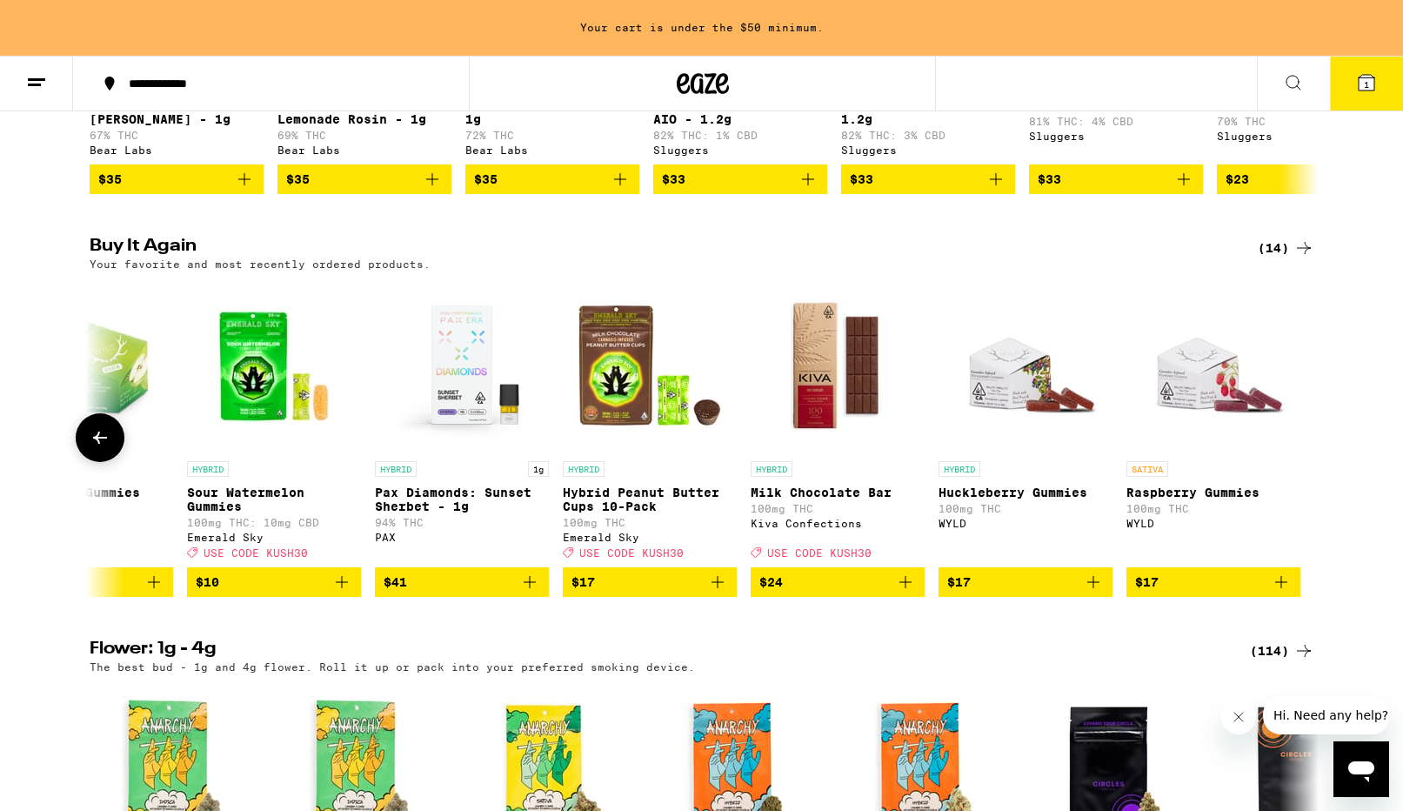
click at [117, 462] on button at bounding box center [100, 437] width 49 height 49
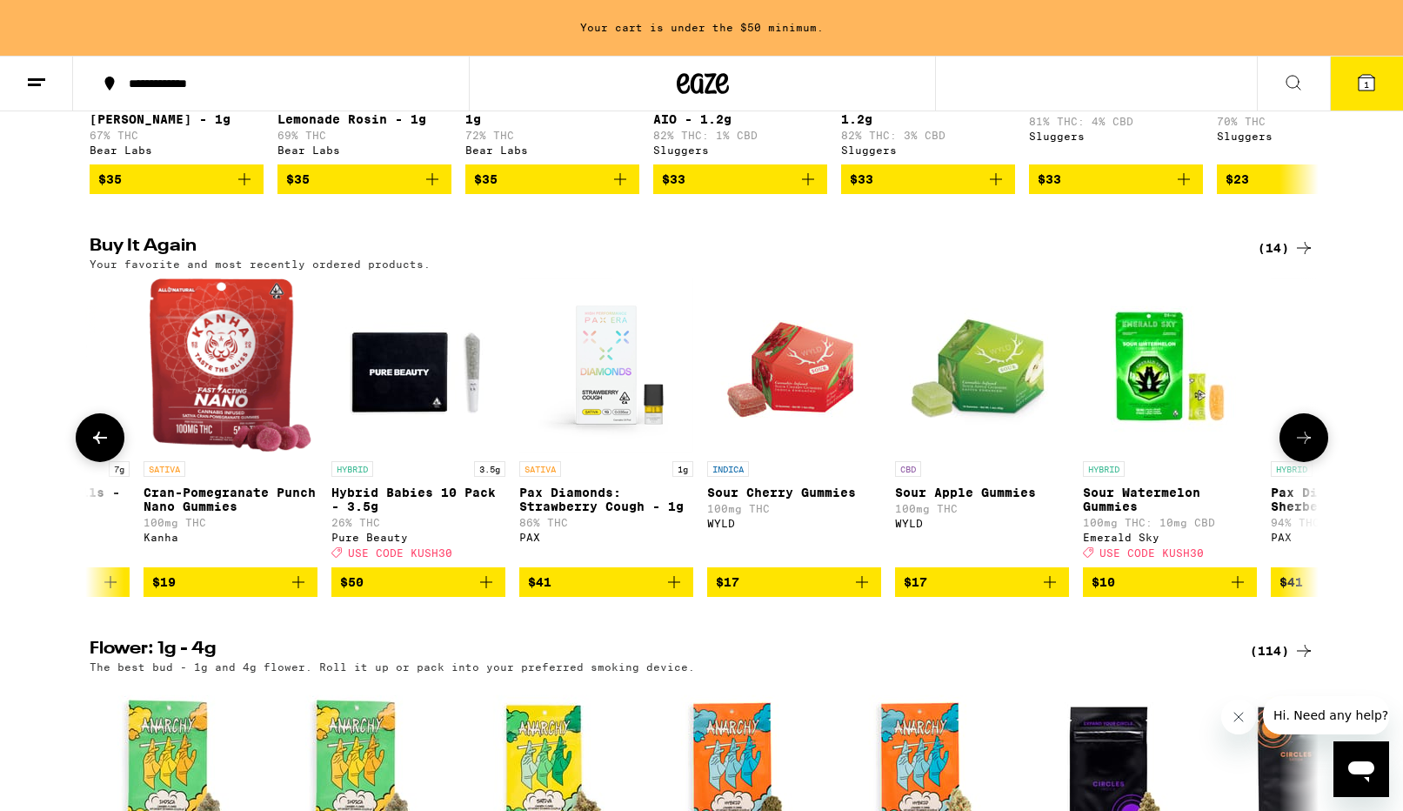
scroll to position [0, 371]
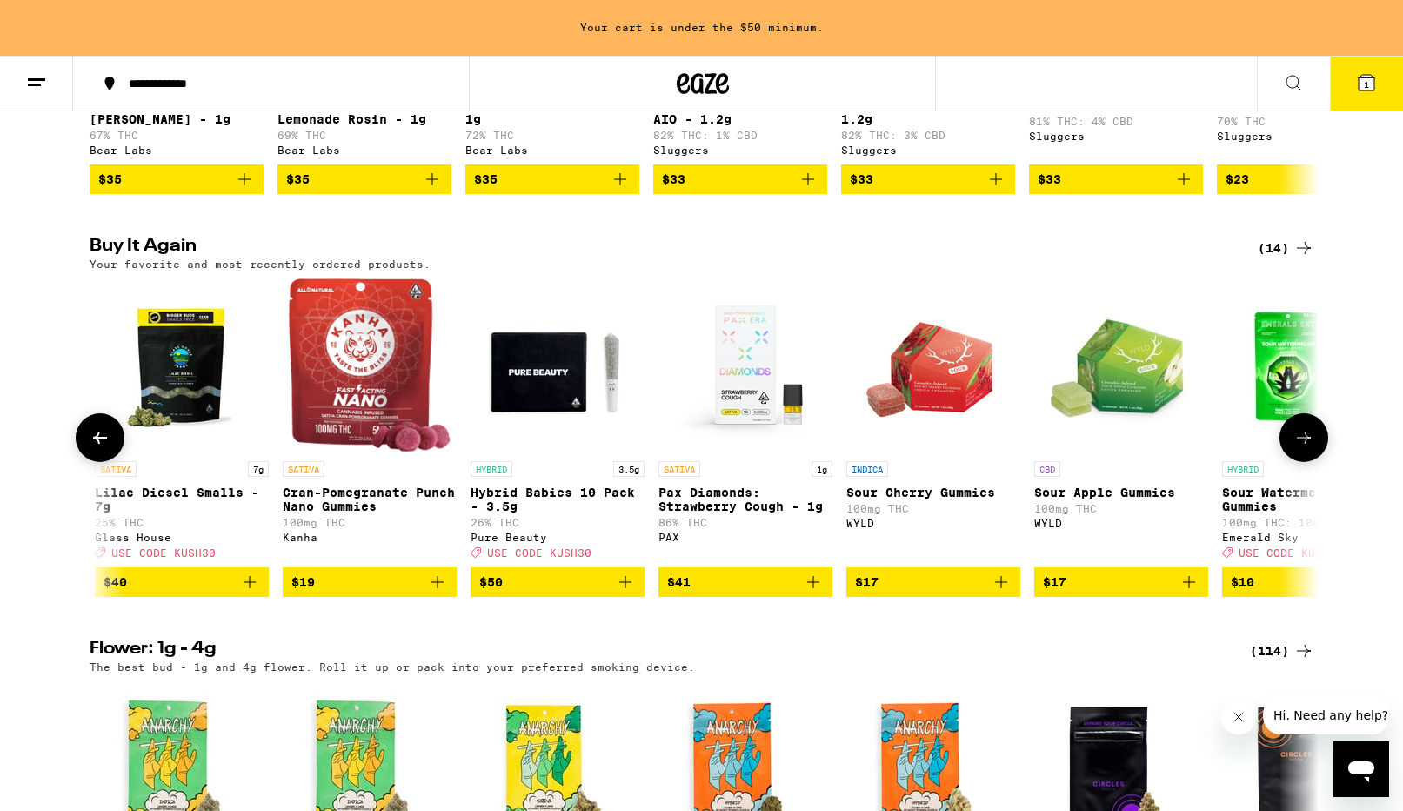
click at [1307, 448] on icon at bounding box center [1304, 437] width 21 height 21
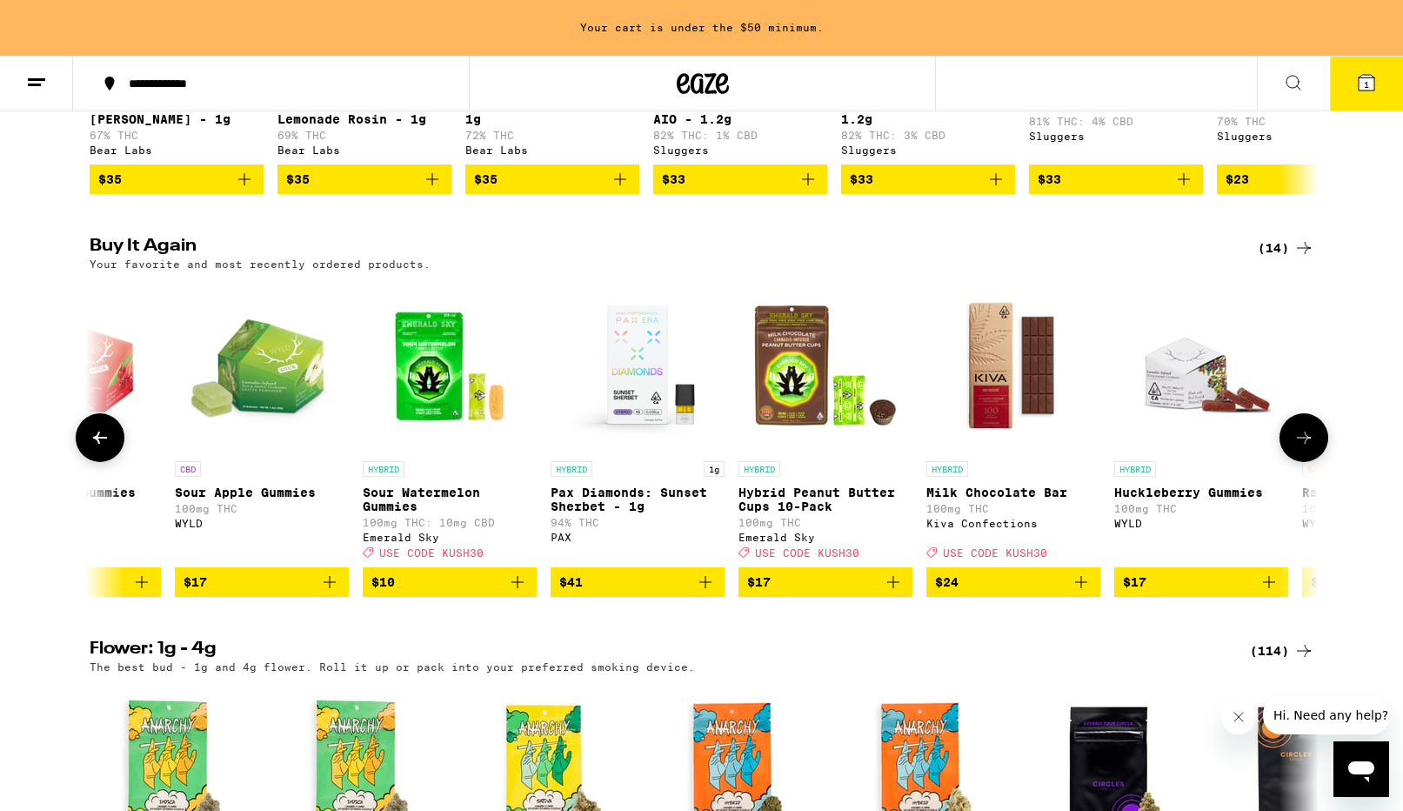
scroll to position [0, 1406]
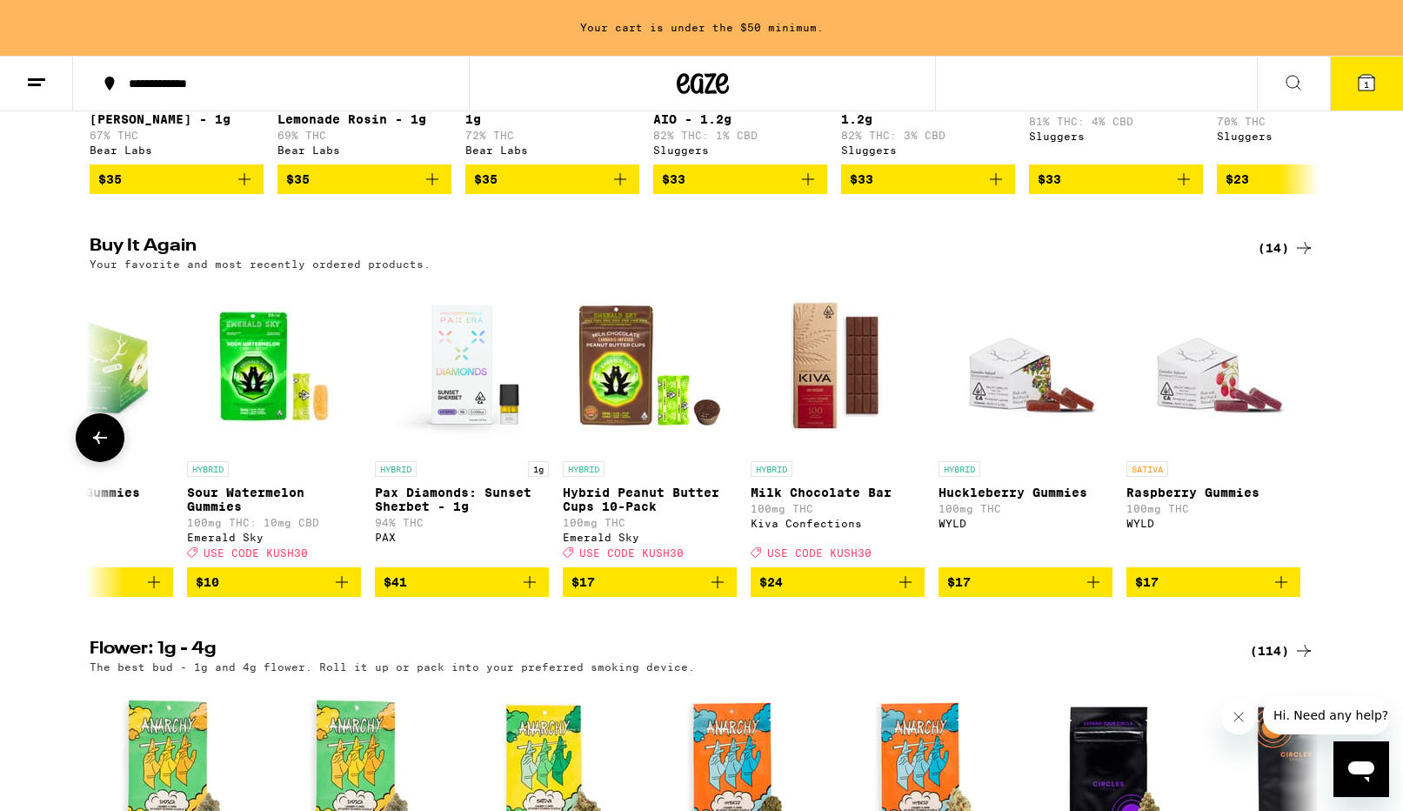
click at [338, 593] on icon "Add to bag" at bounding box center [342, 582] width 21 height 21
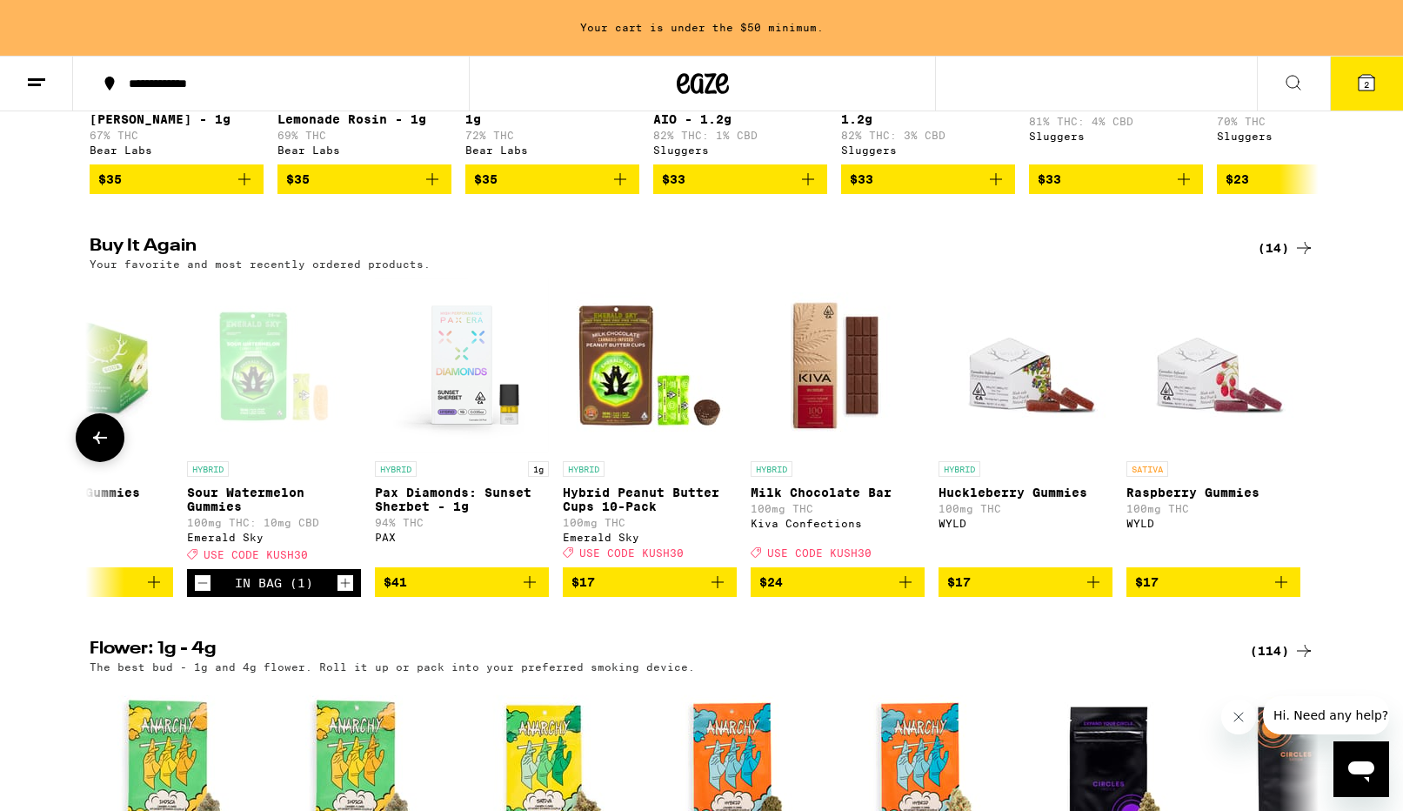
click at [352, 593] on icon "Increment" at bounding box center [346, 583] width 16 height 21
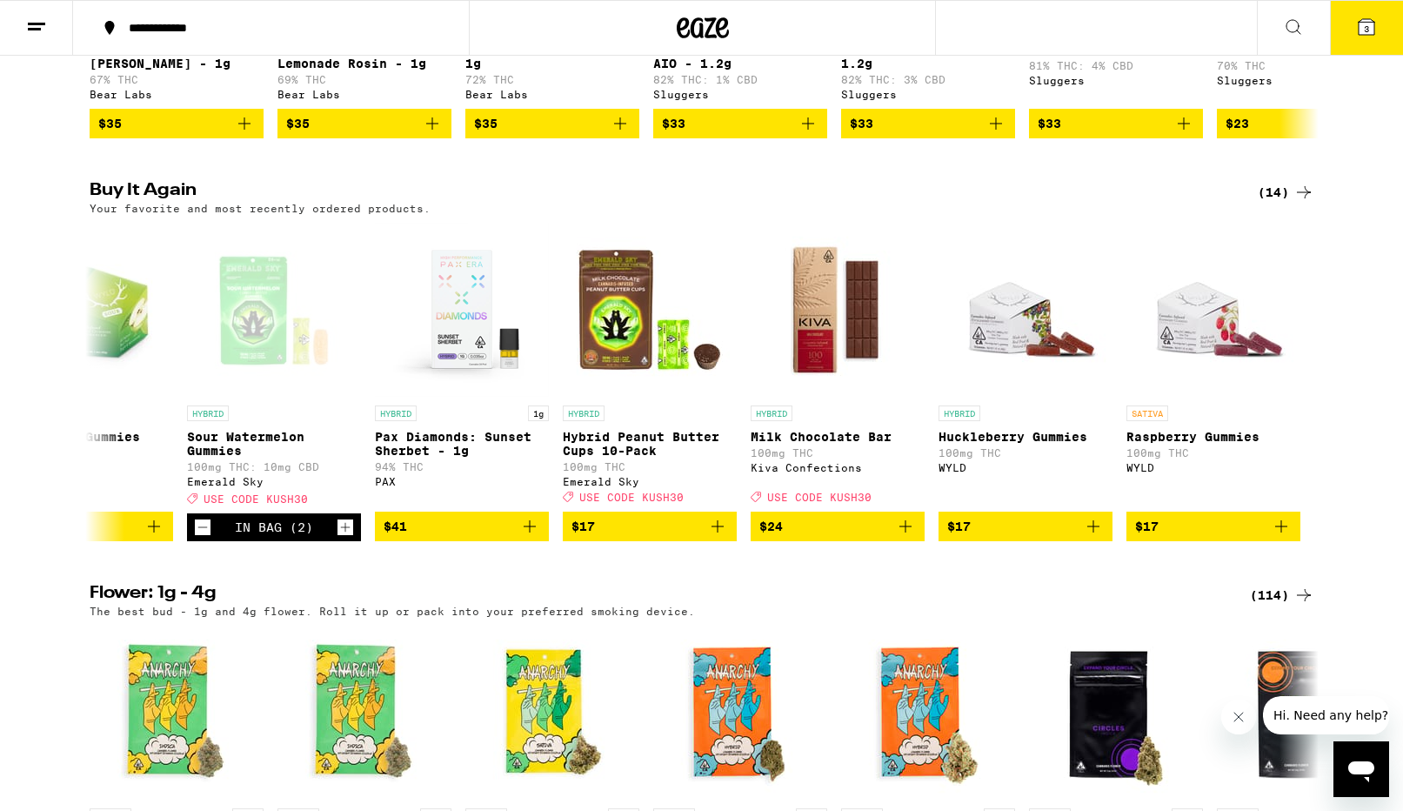
click at [1371, 30] on icon at bounding box center [1367, 27] width 16 height 16
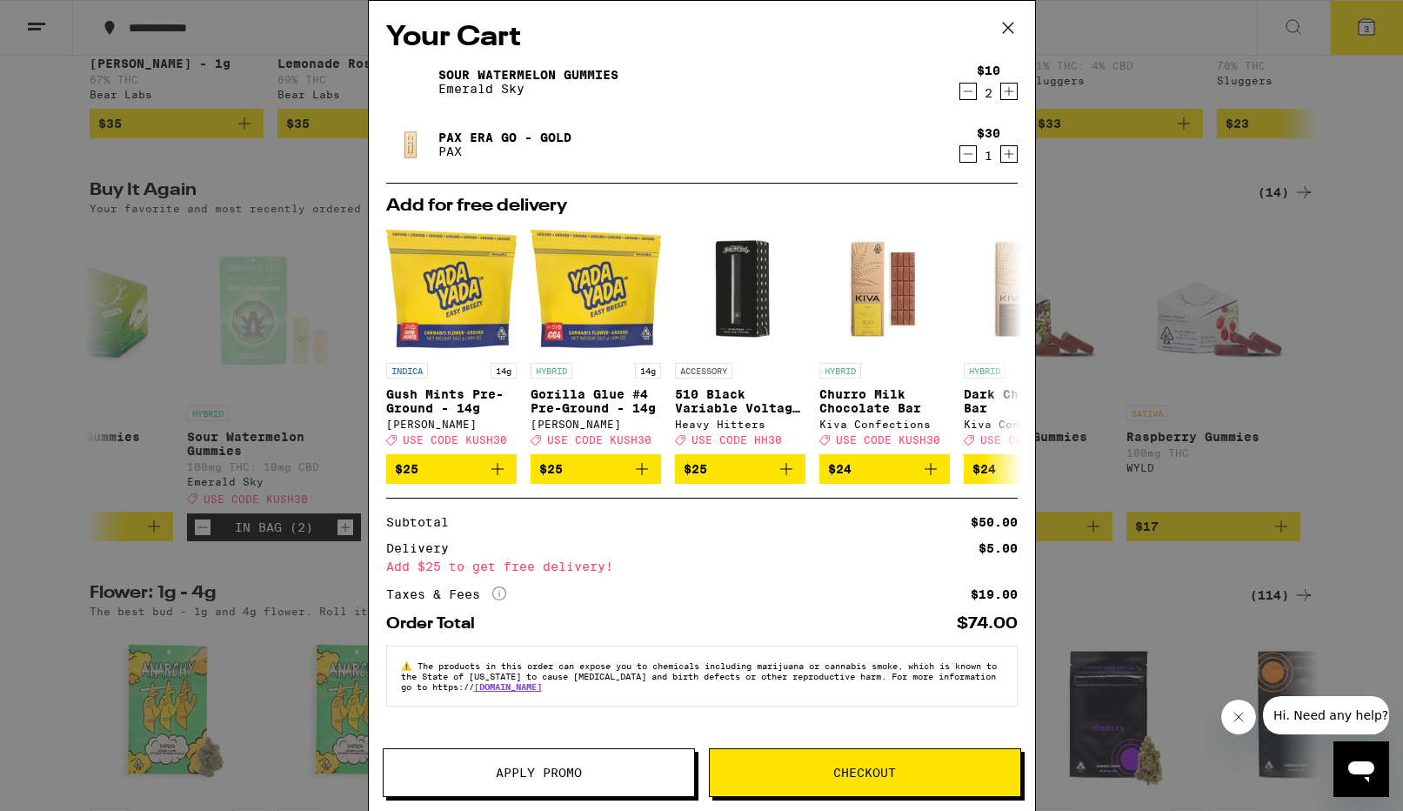
drag, startPoint x: 1158, startPoint y: 2, endPoint x: 997, endPoint y: 30, distance: 163.5
click at [997, 30] on icon at bounding box center [1008, 28] width 26 height 26
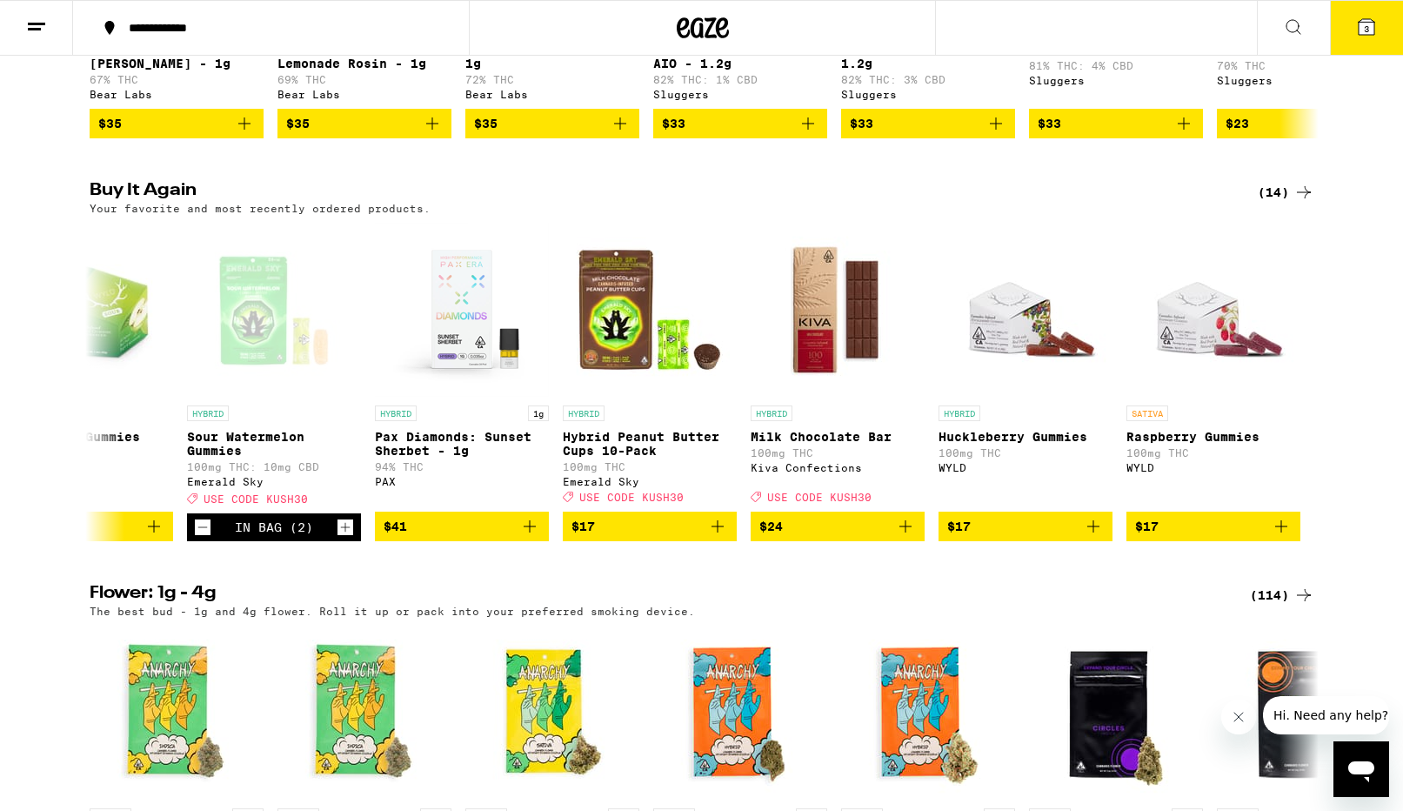
click at [1004, 30] on div "Your Cart Sour Watermelon Gummies Emerald Sky $10 2 PAX Era Go - Gold PAX $30 1…" at bounding box center [701, 405] width 1403 height 811
